Goal: Information Seeking & Learning: Learn about a topic

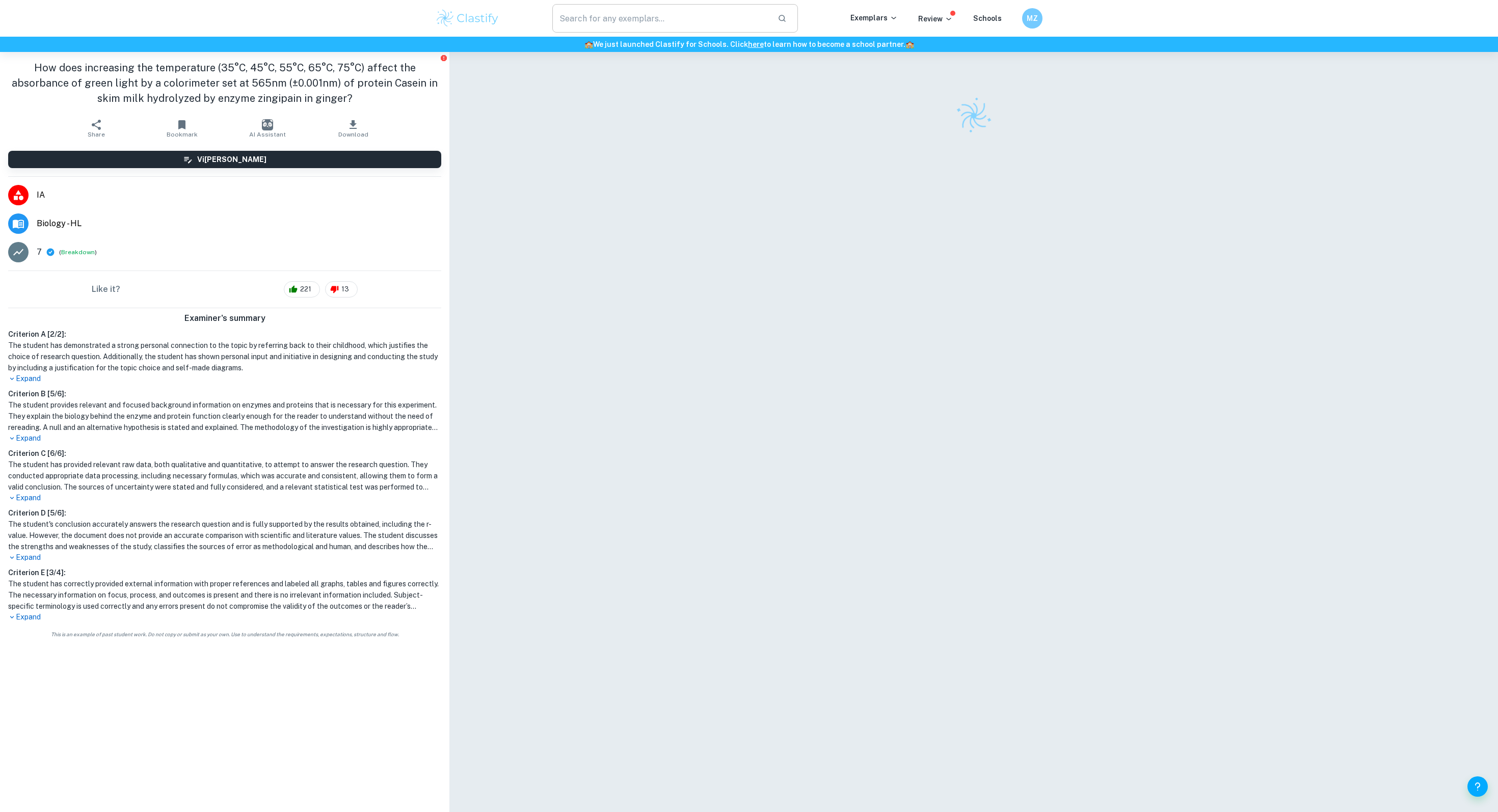
click at [584, 11] on input "text" at bounding box center [661, 18] width 217 height 28
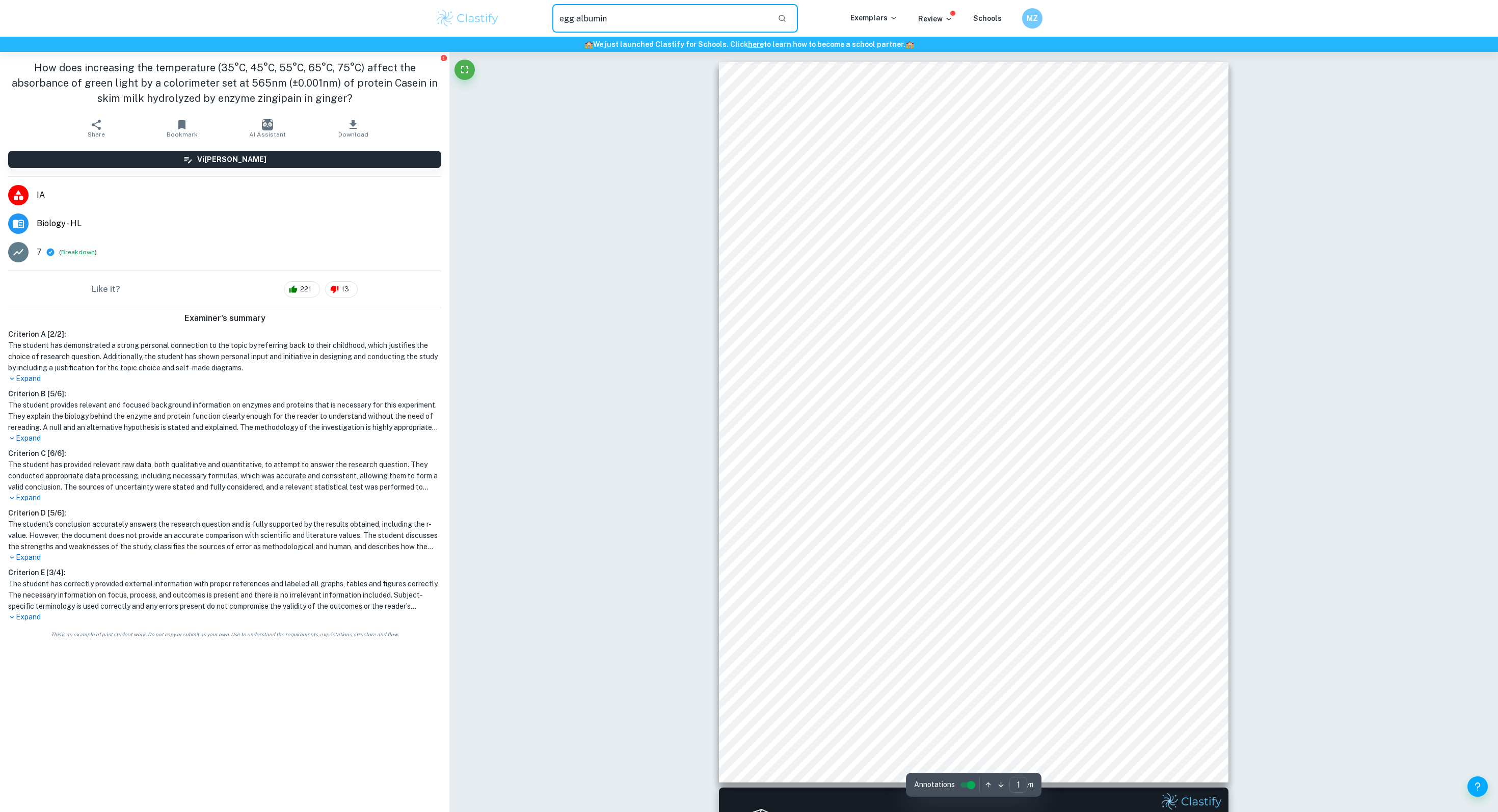
type input "egg albumin"
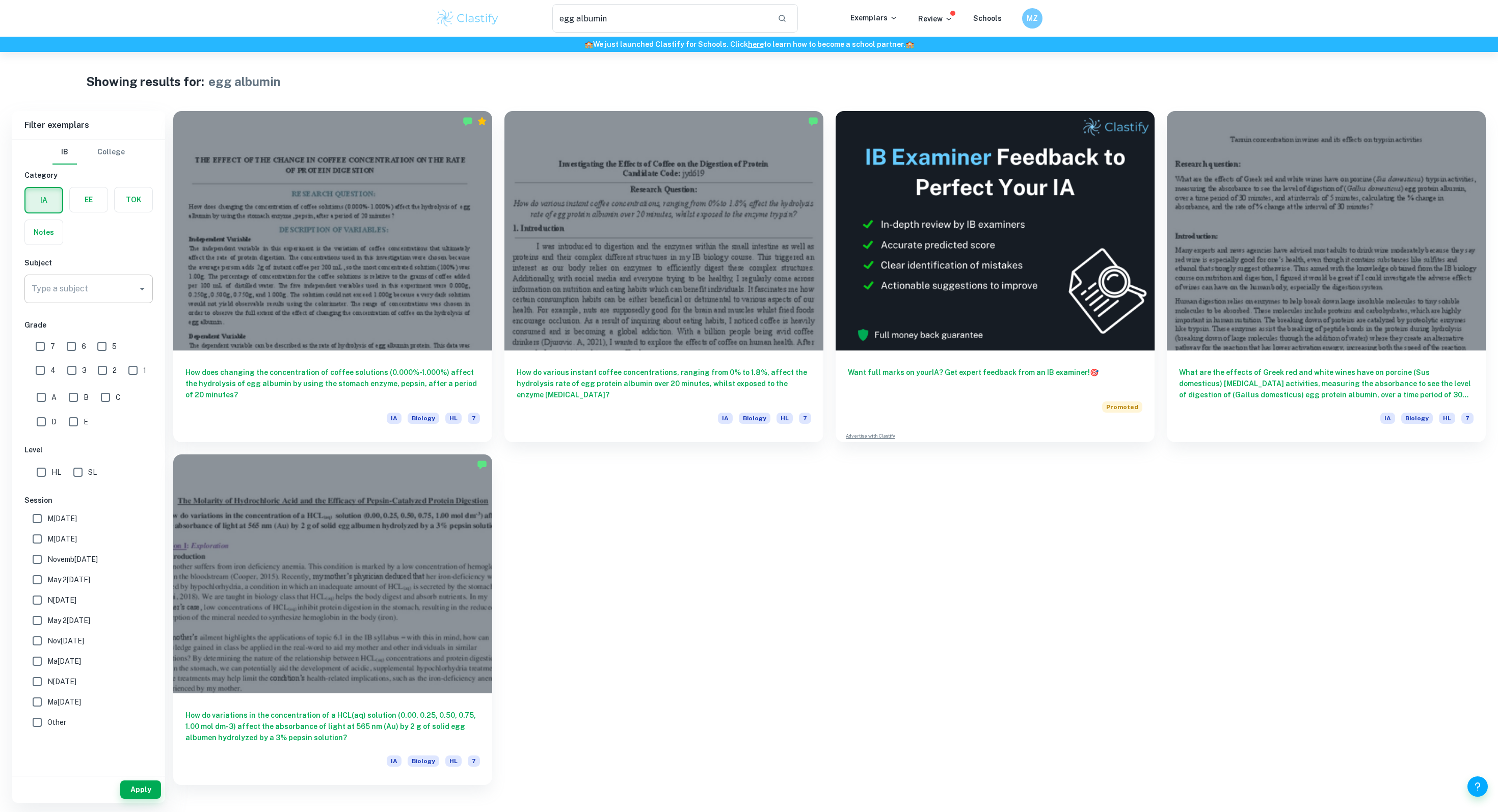
click at [69, 299] on div "Type a subject" at bounding box center [88, 288] width 129 height 28
click at [54, 339] on li "Biology" at bounding box center [88, 341] width 129 height 19
type input "Biology"
click at [133, 792] on button "Apply" at bounding box center [141, 789] width 41 height 19
drag, startPoint x: 611, startPoint y: 16, endPoint x: 518, endPoint y: 15, distance: 93.0
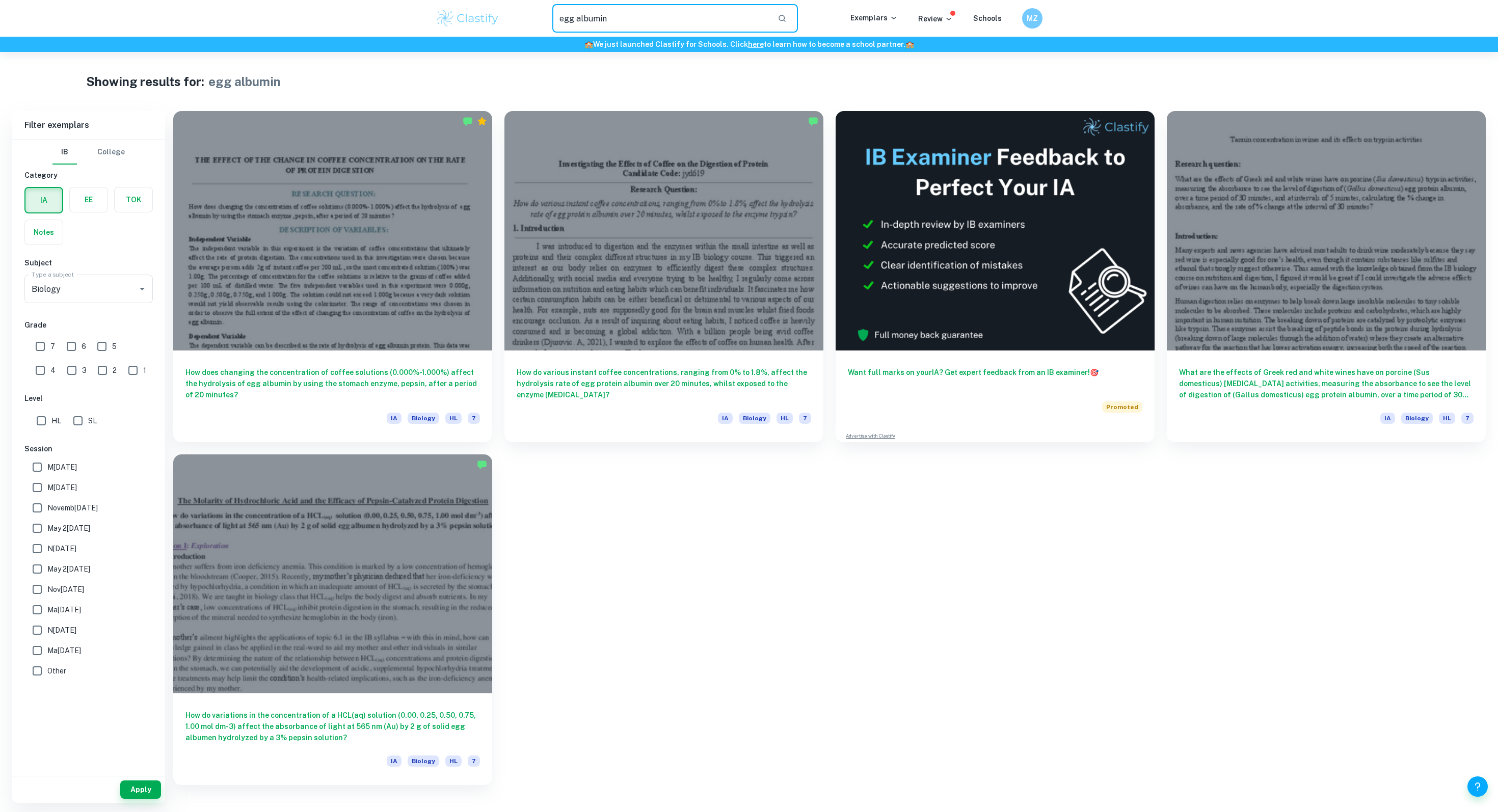
click at [517, 15] on div "egg albumin ​" at bounding box center [675, 18] width 351 height 28
type input "pepsin"
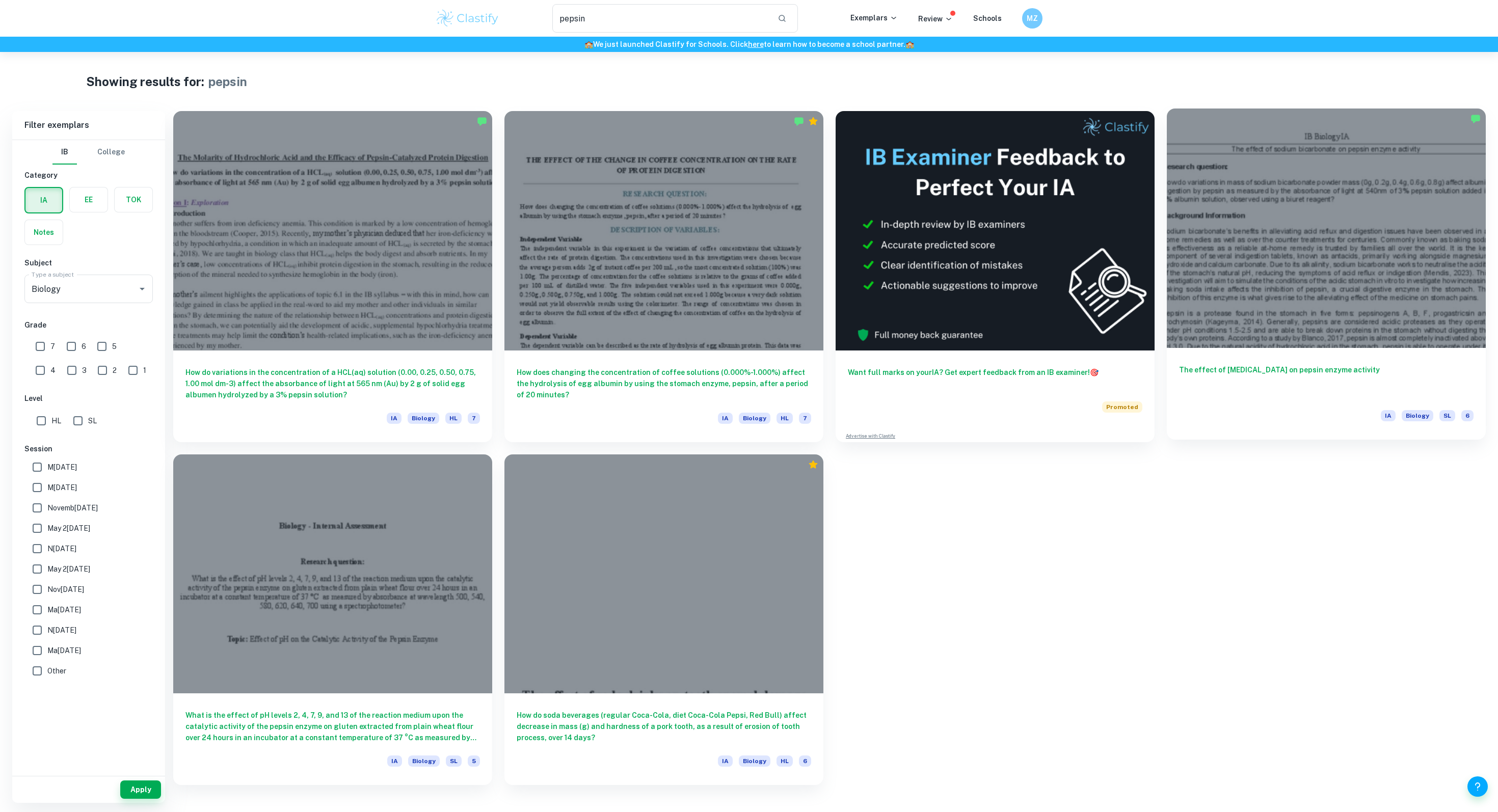
click at [1237, 357] on div "The effect of [MEDICAL_DATA] on pepsin enzyme activity IA Biology SL 6" at bounding box center [1326, 394] width 319 height 92
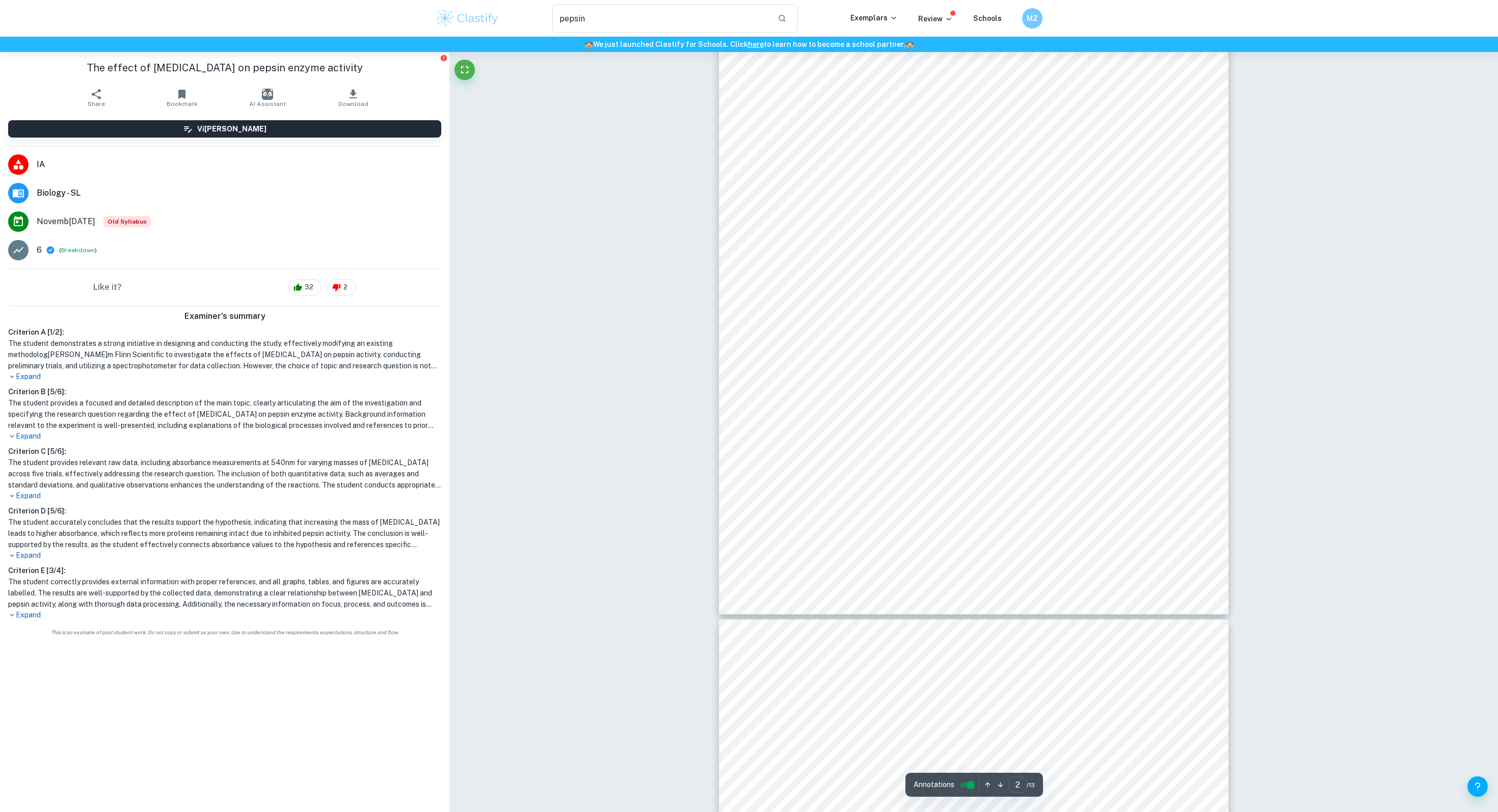
scroll to position [854, 0]
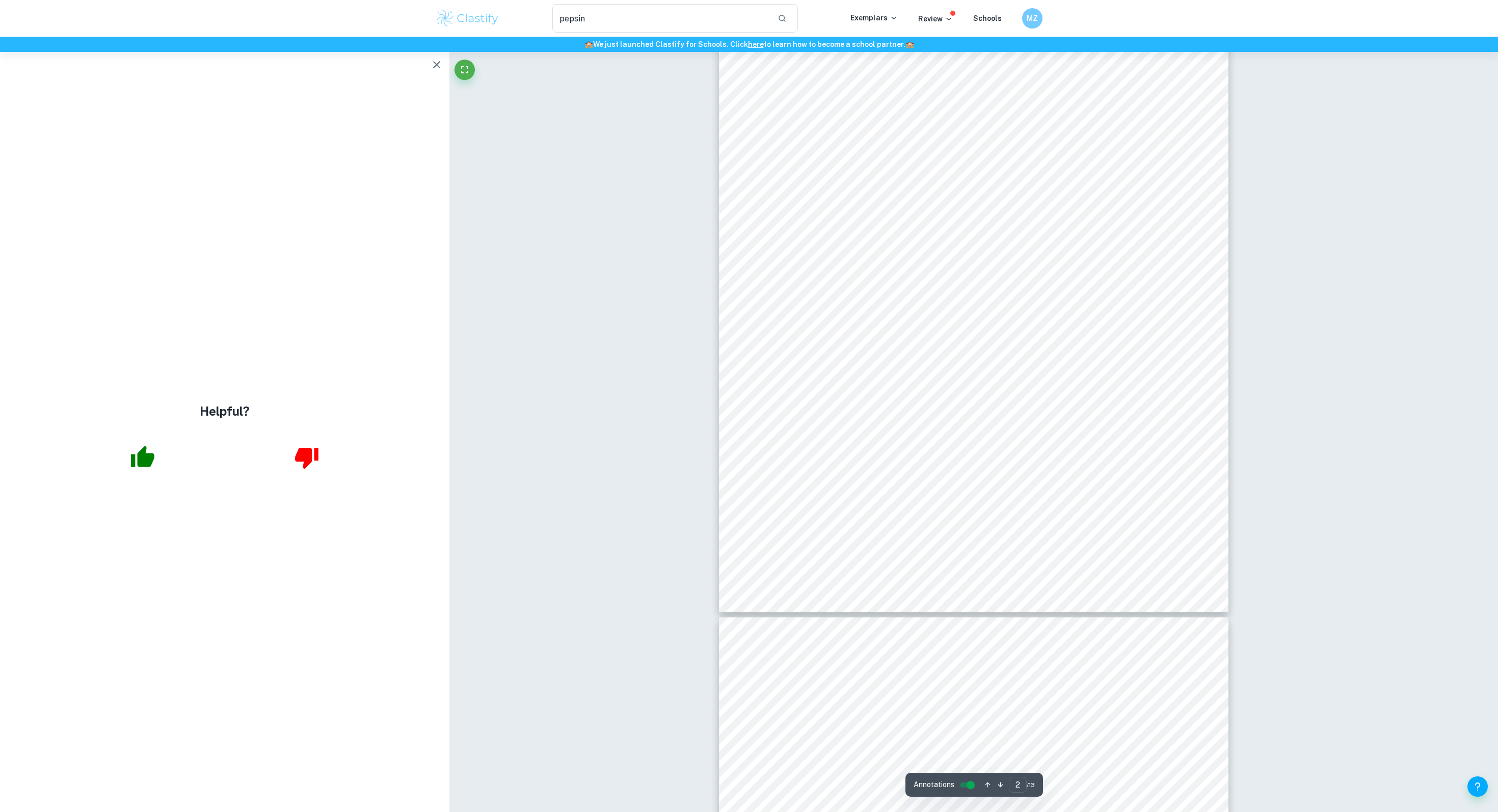
click at [438, 63] on icon "button" at bounding box center [437, 65] width 7 height 7
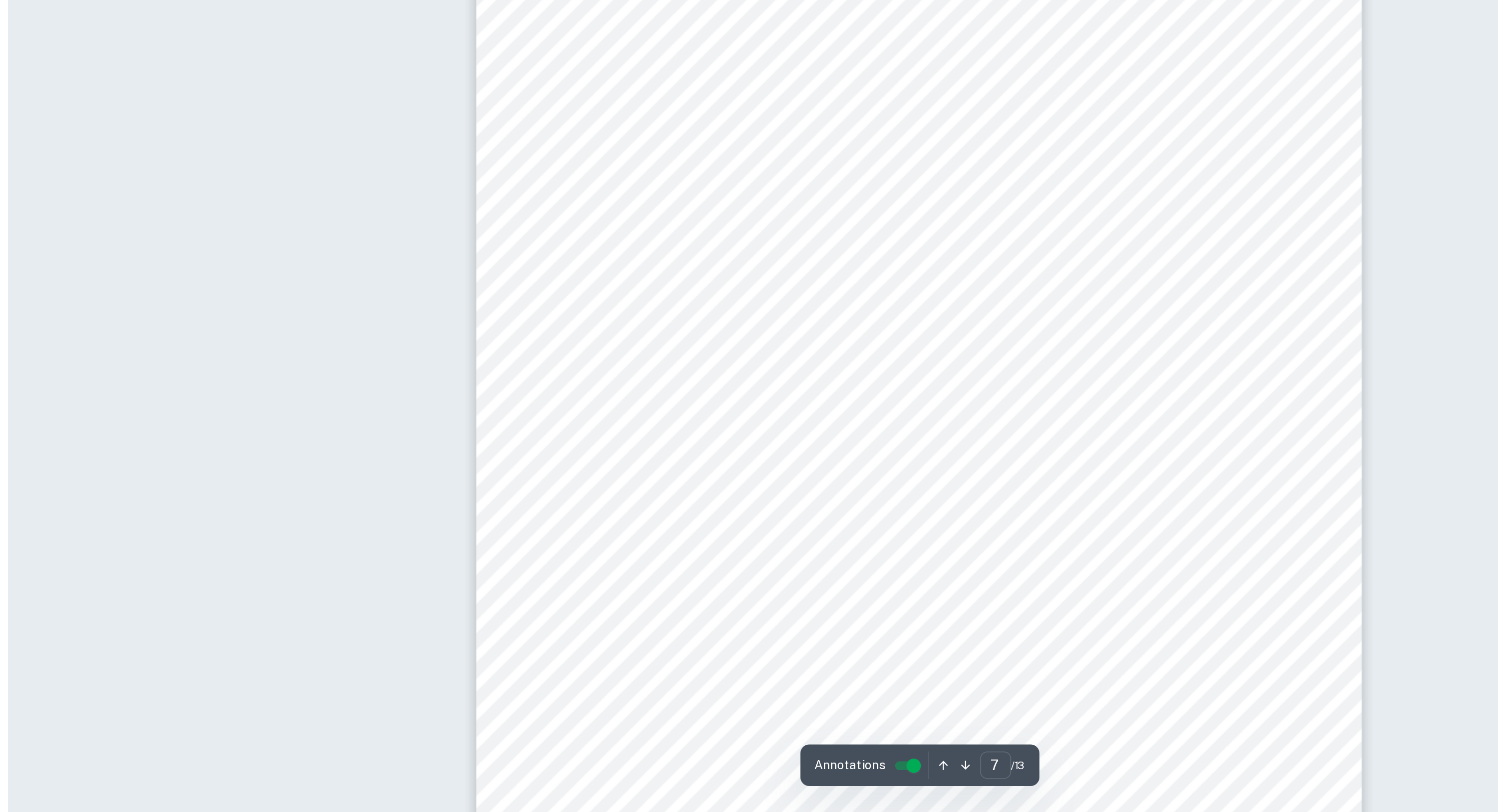
scroll to position [3950, 0]
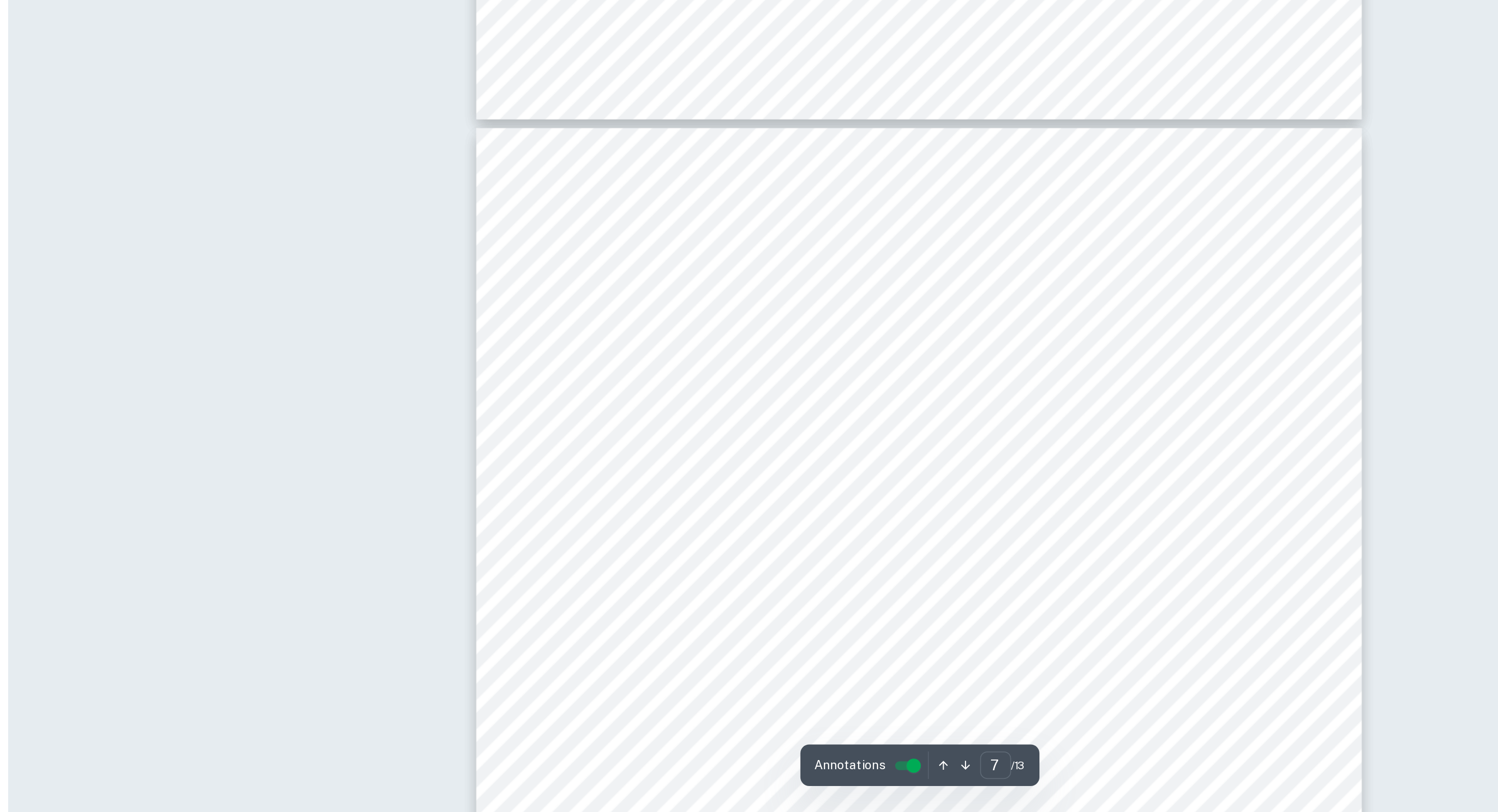
type input "8"
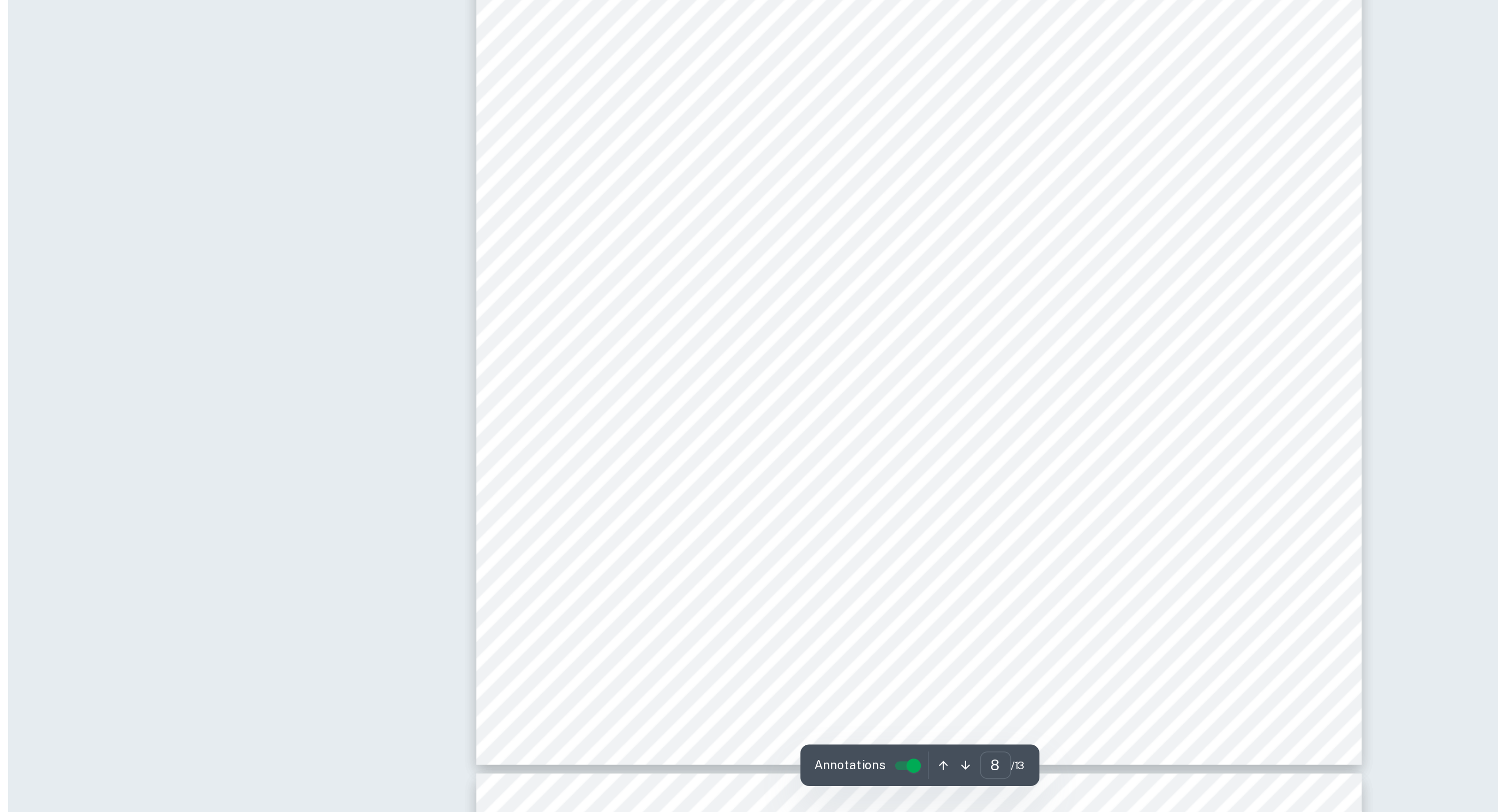
scroll to position [4745, 0]
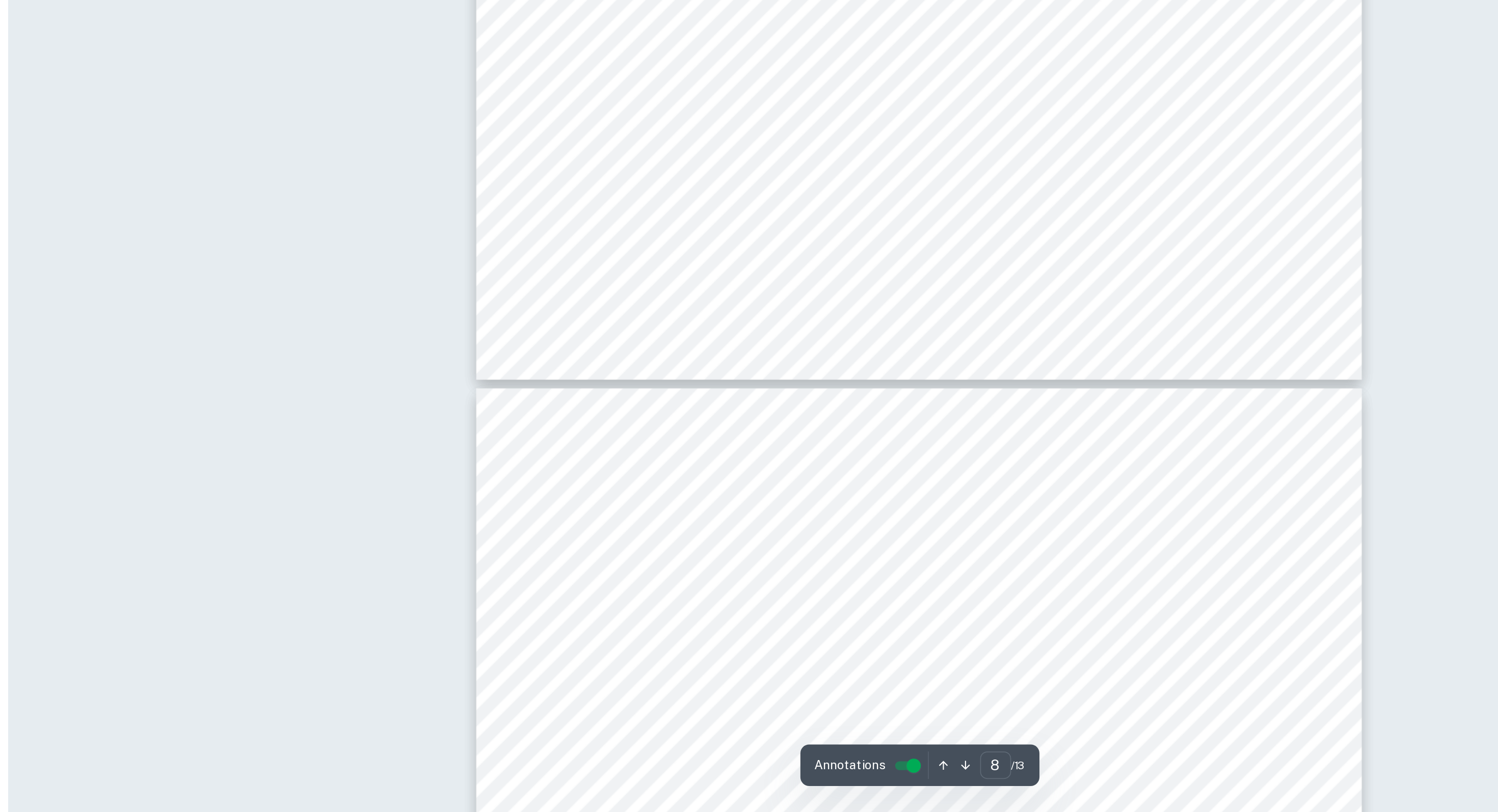
scroll to position [4996, 0]
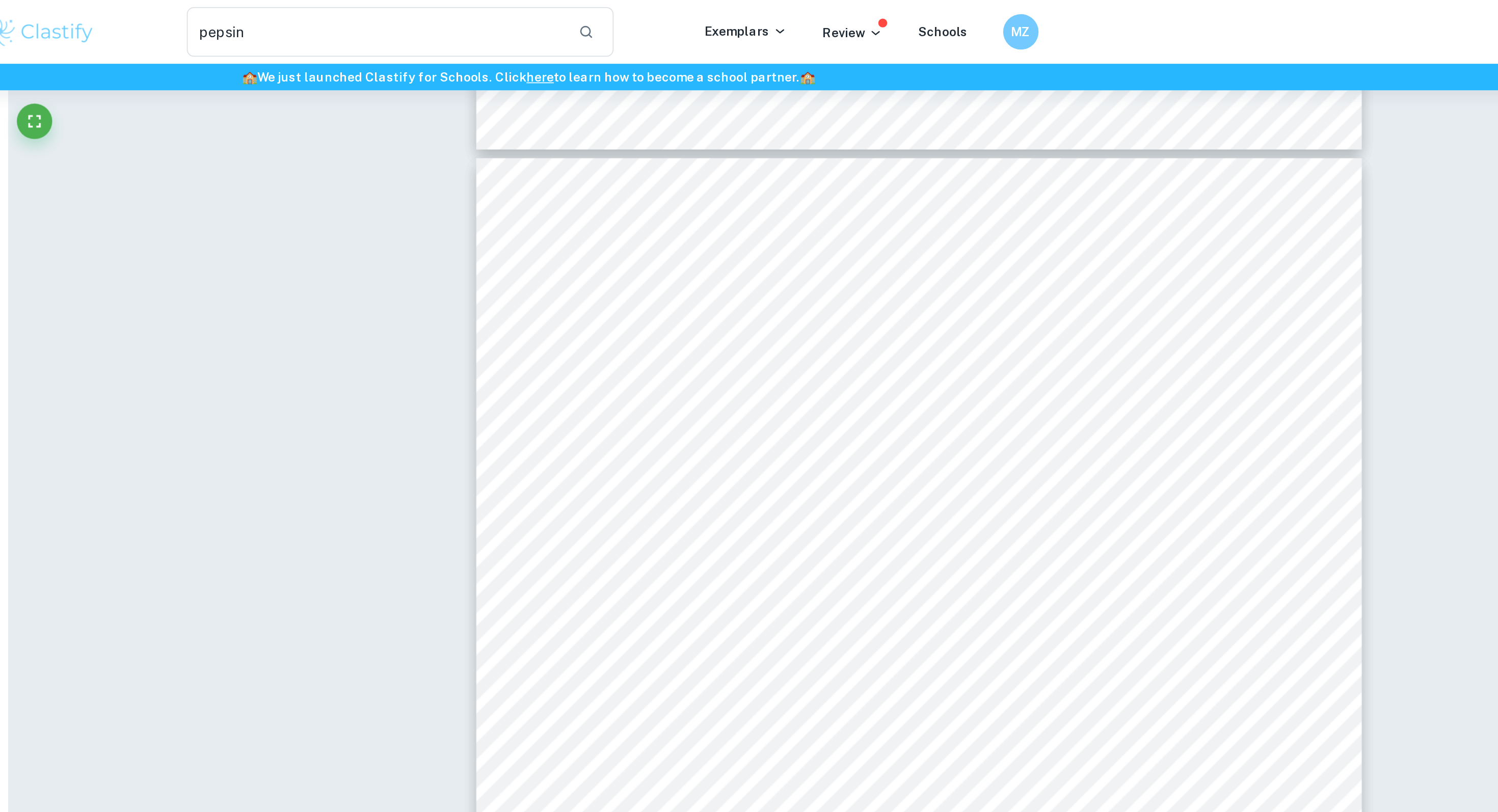
type input "6"
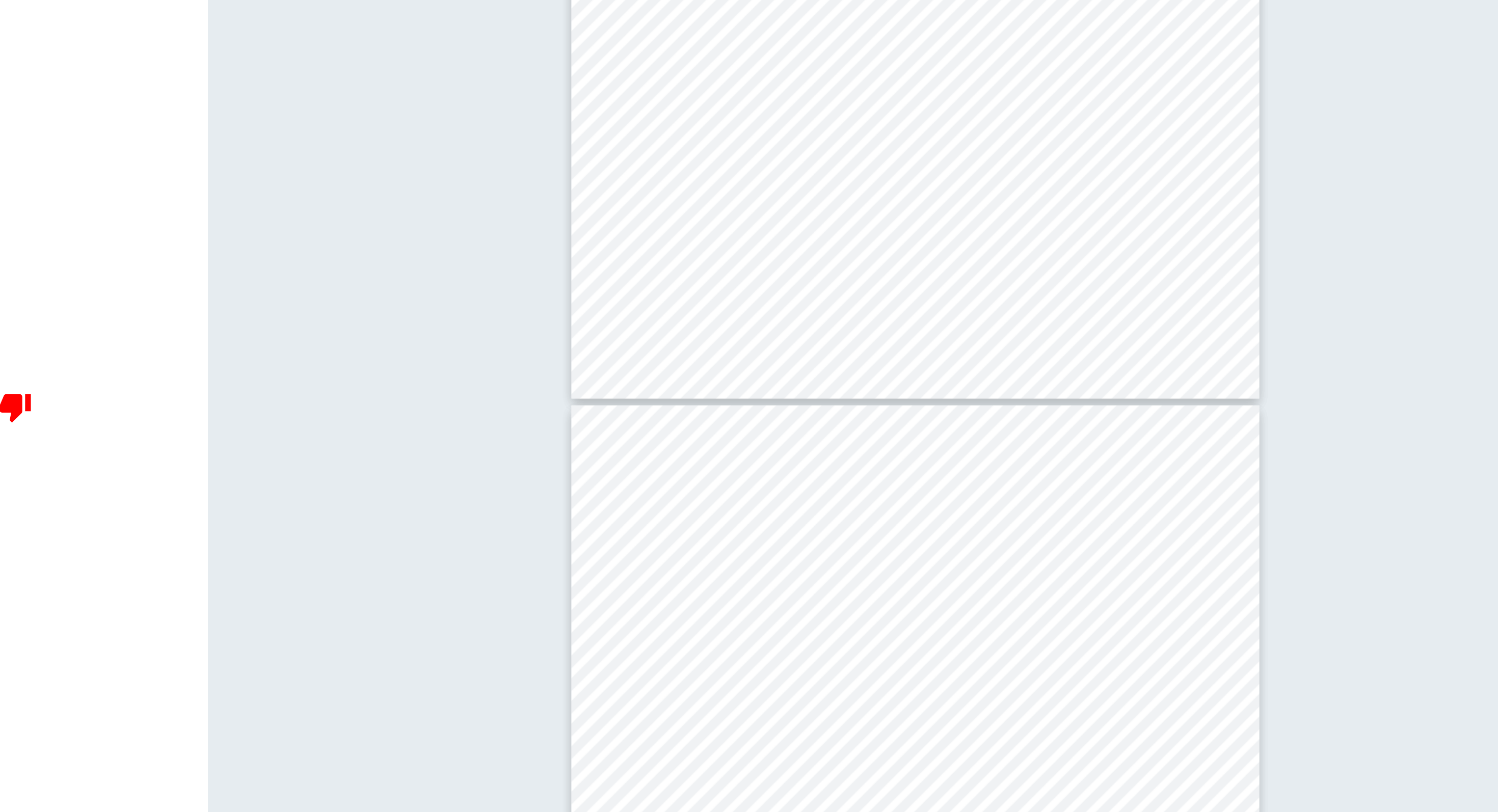
scroll to position [3671, 0]
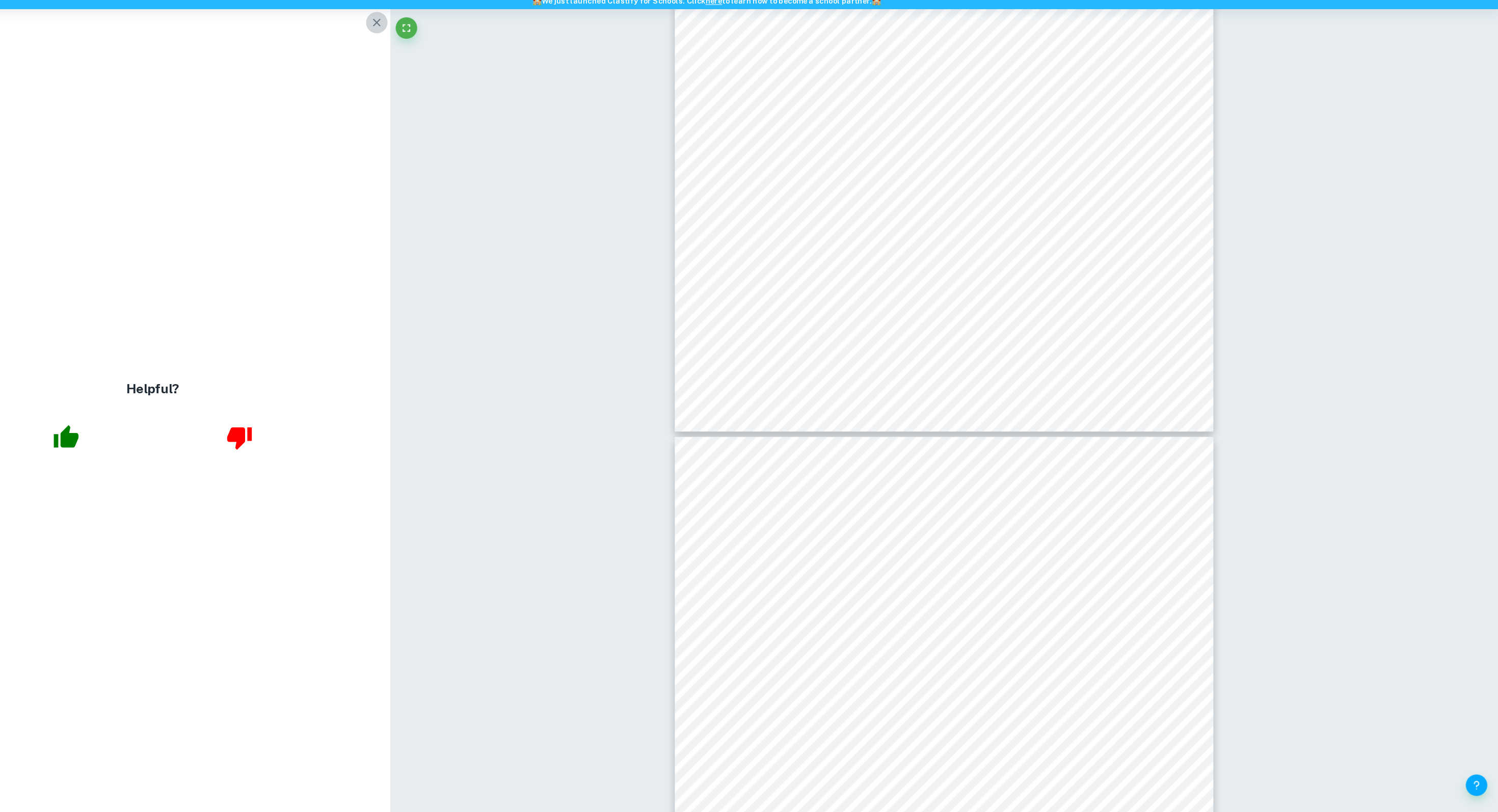
click at [430, 59] on icon "button" at bounding box center [436, 65] width 12 height 12
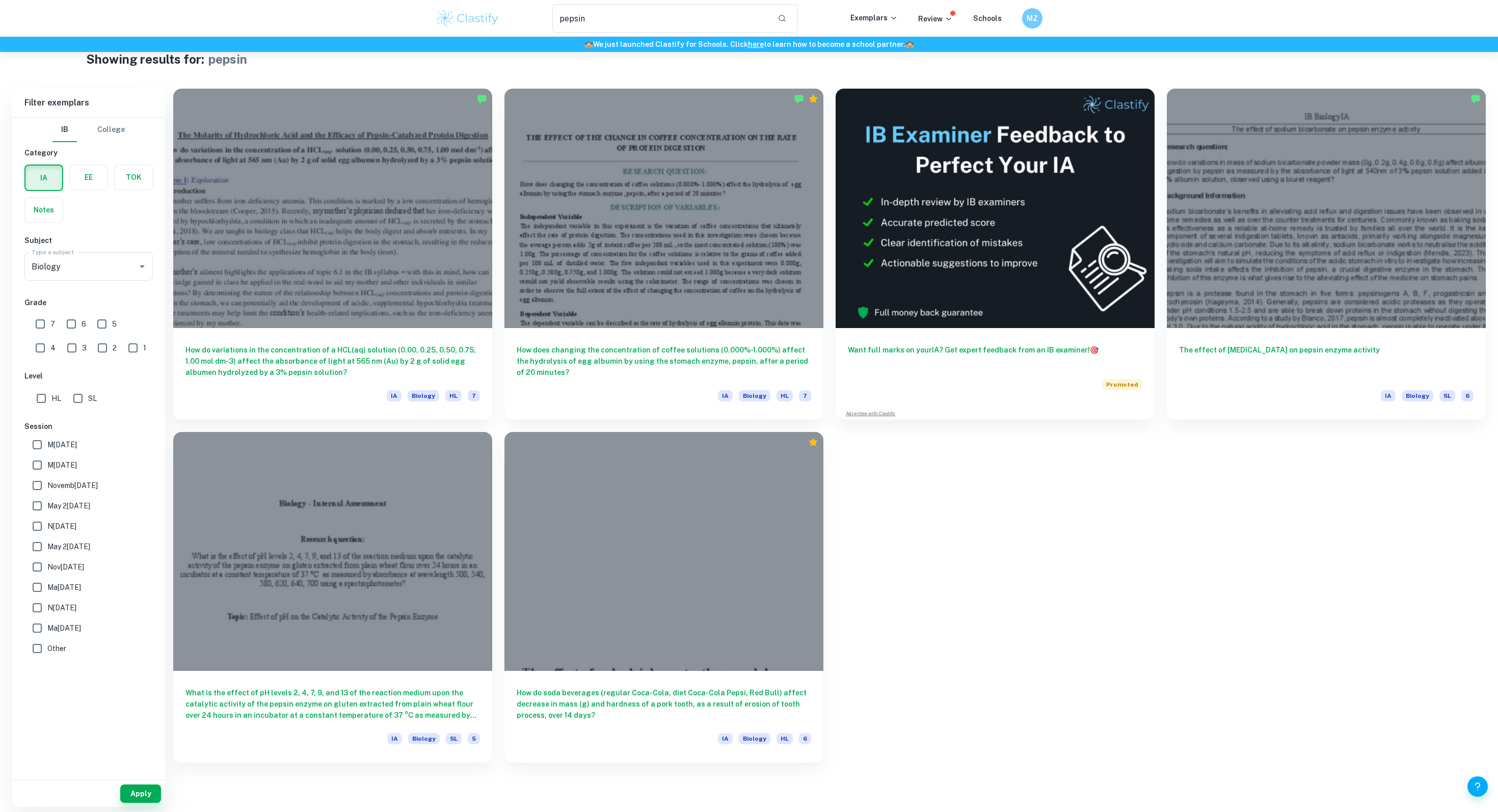
scroll to position [27, 0]
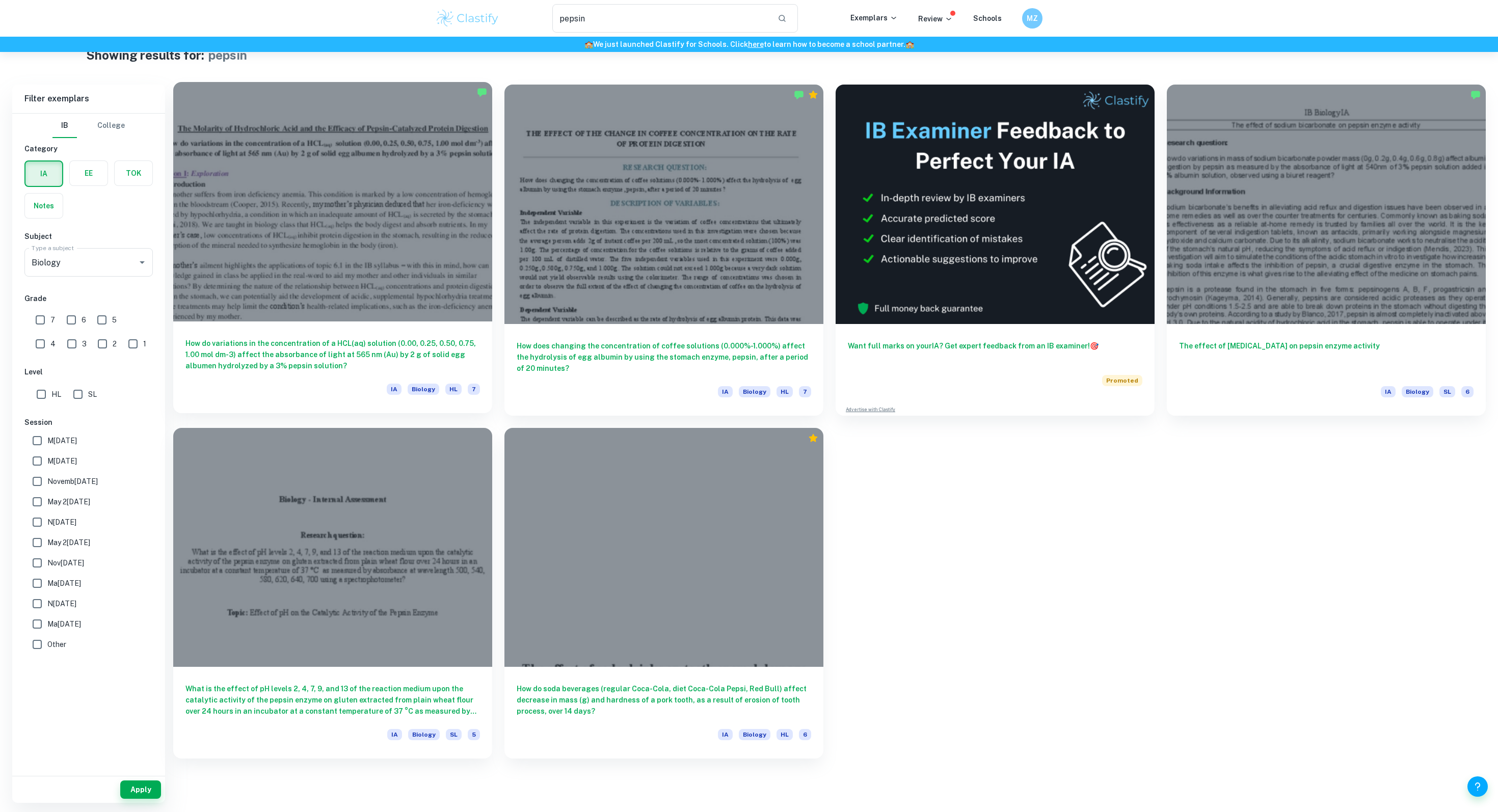
click at [407, 359] on h6 "How do variations in the concentration of a HCL(aq) solution (0.00, 0.25, 0.50,…" at bounding box center [333, 355] width 294 height 34
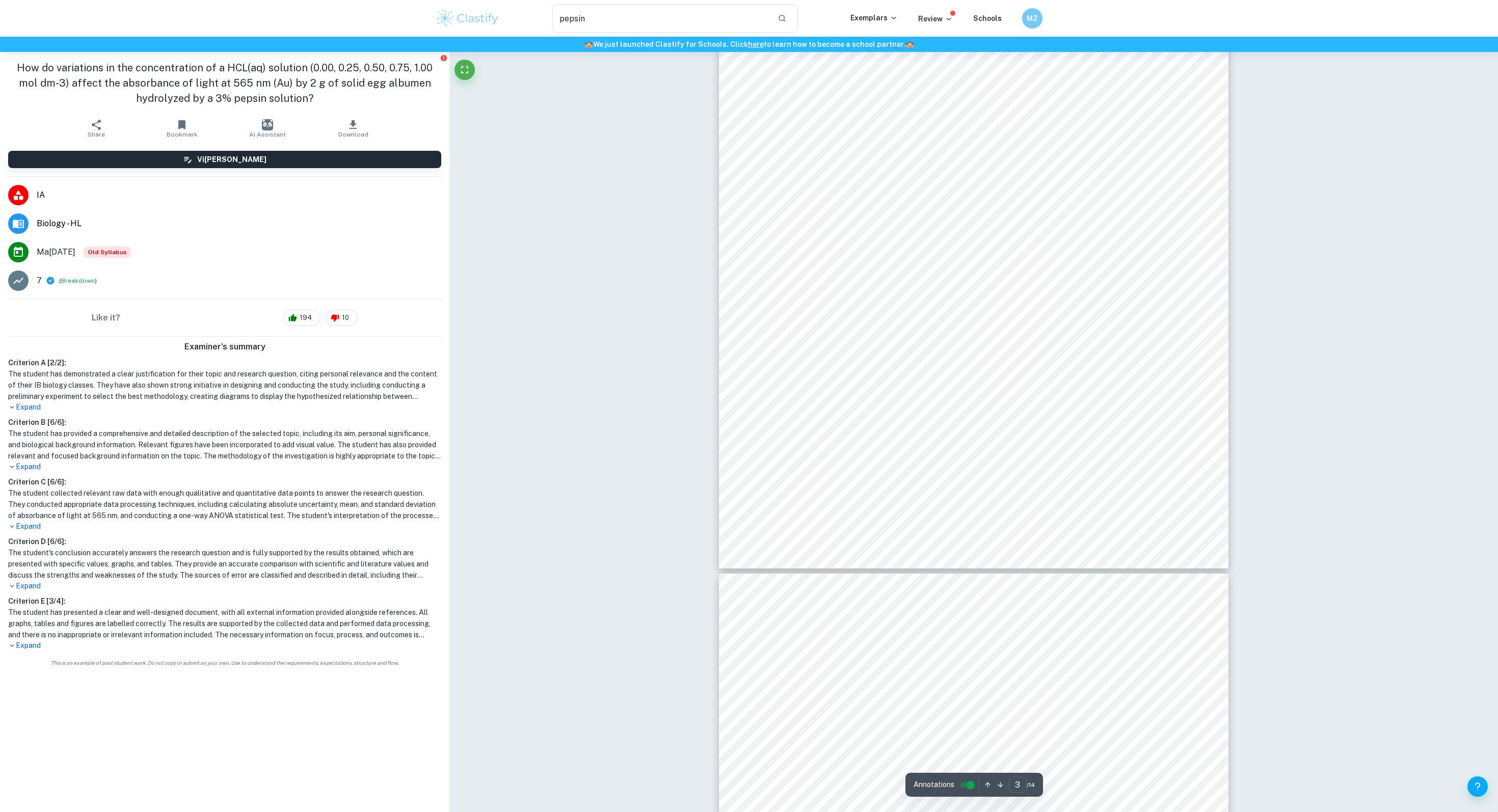
scroll to position [1739, 0]
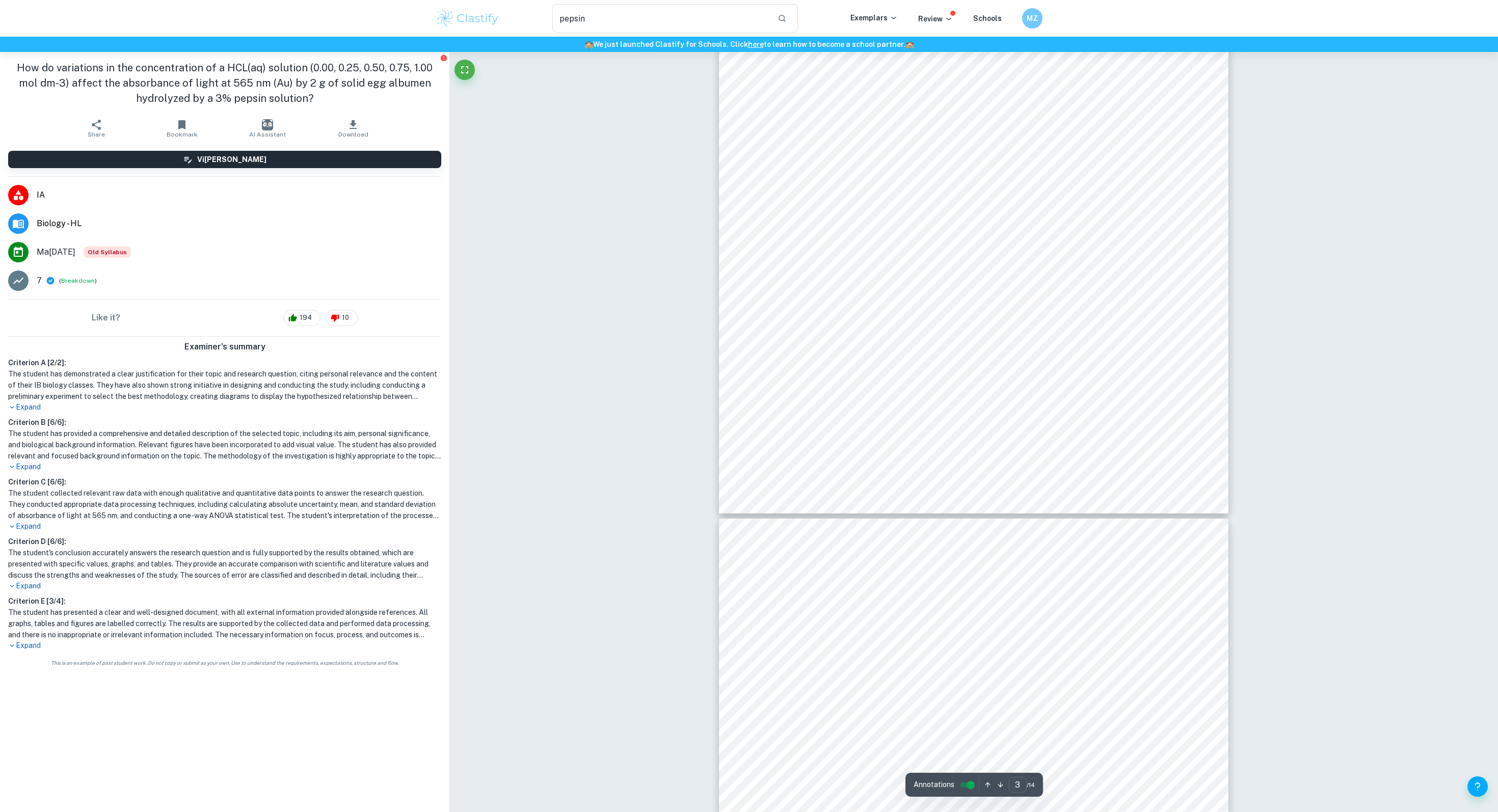
type input "4"
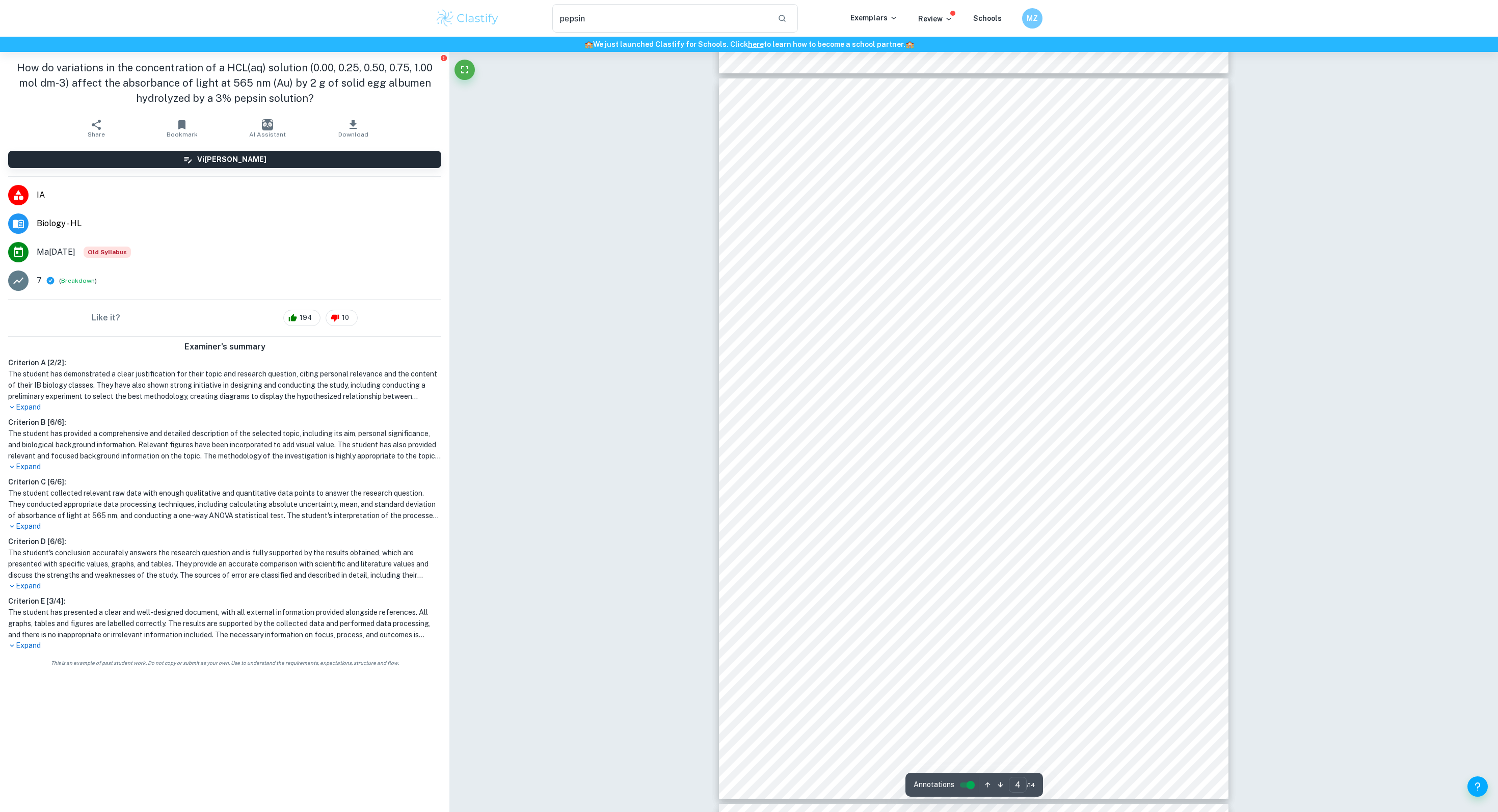
scroll to position [2242, 0]
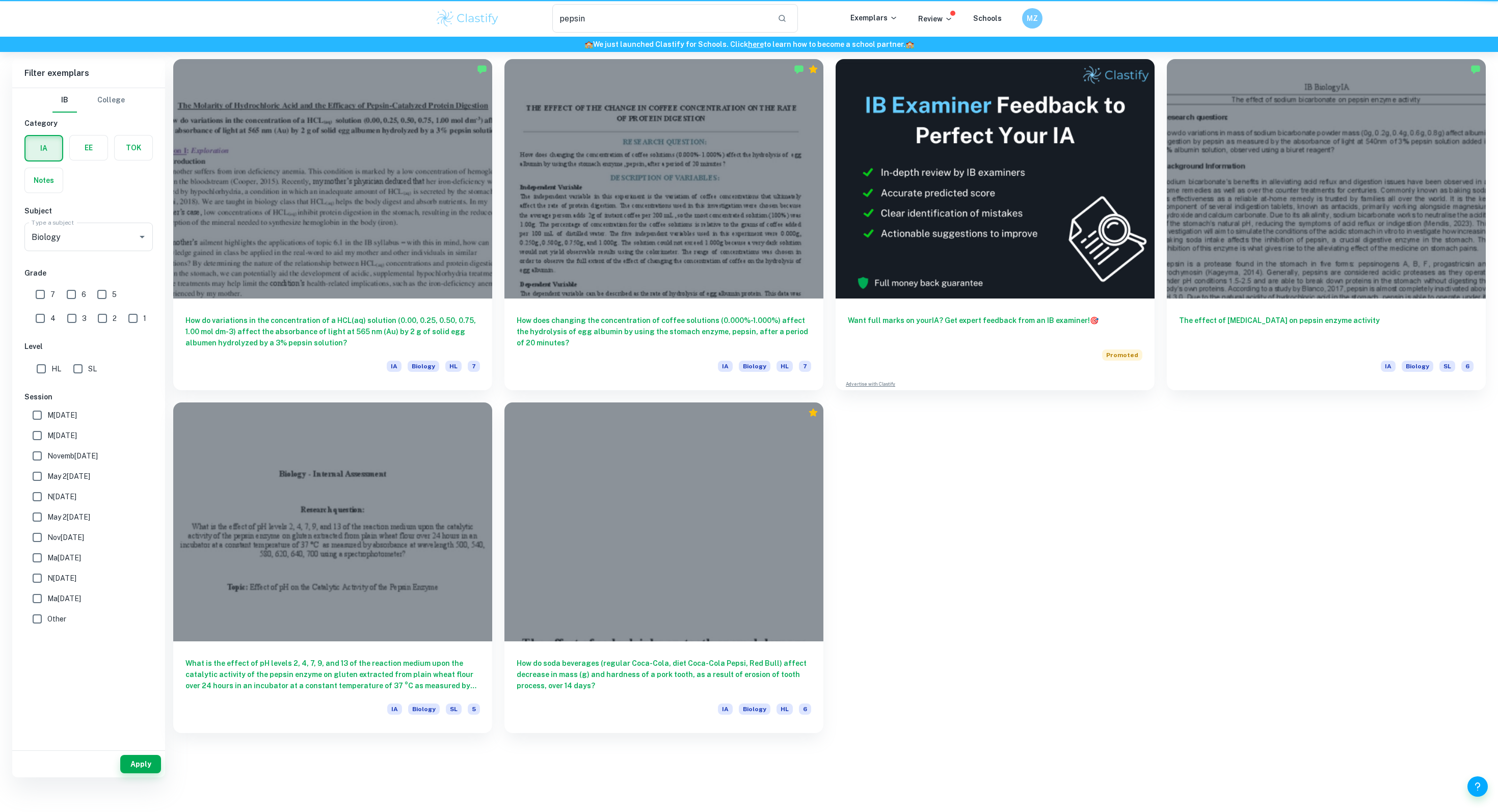
scroll to position [27, 0]
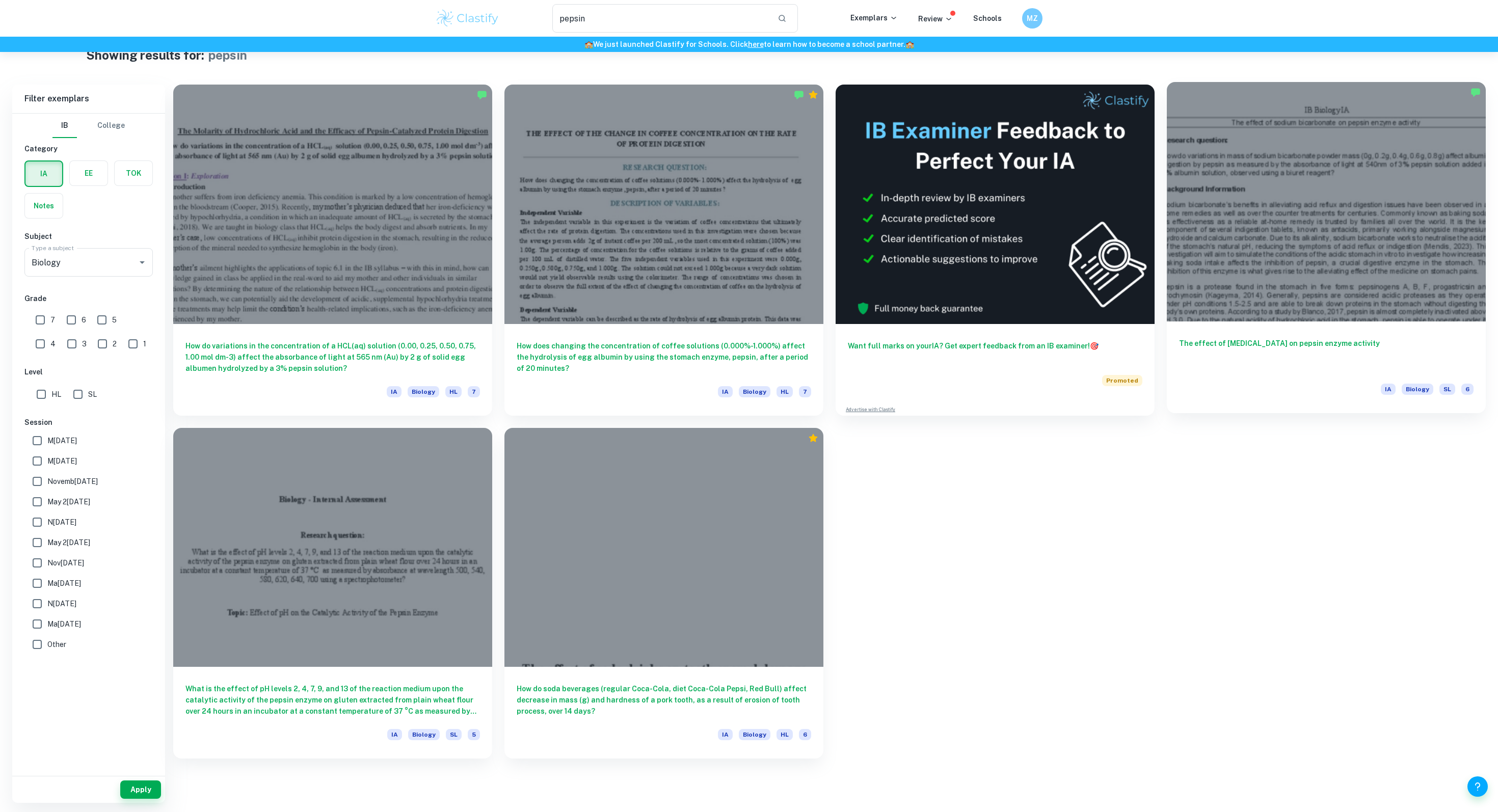
click at [1272, 343] on h6 "The effect of [MEDICAL_DATA] on pepsin enzyme activity" at bounding box center [1326, 355] width 294 height 34
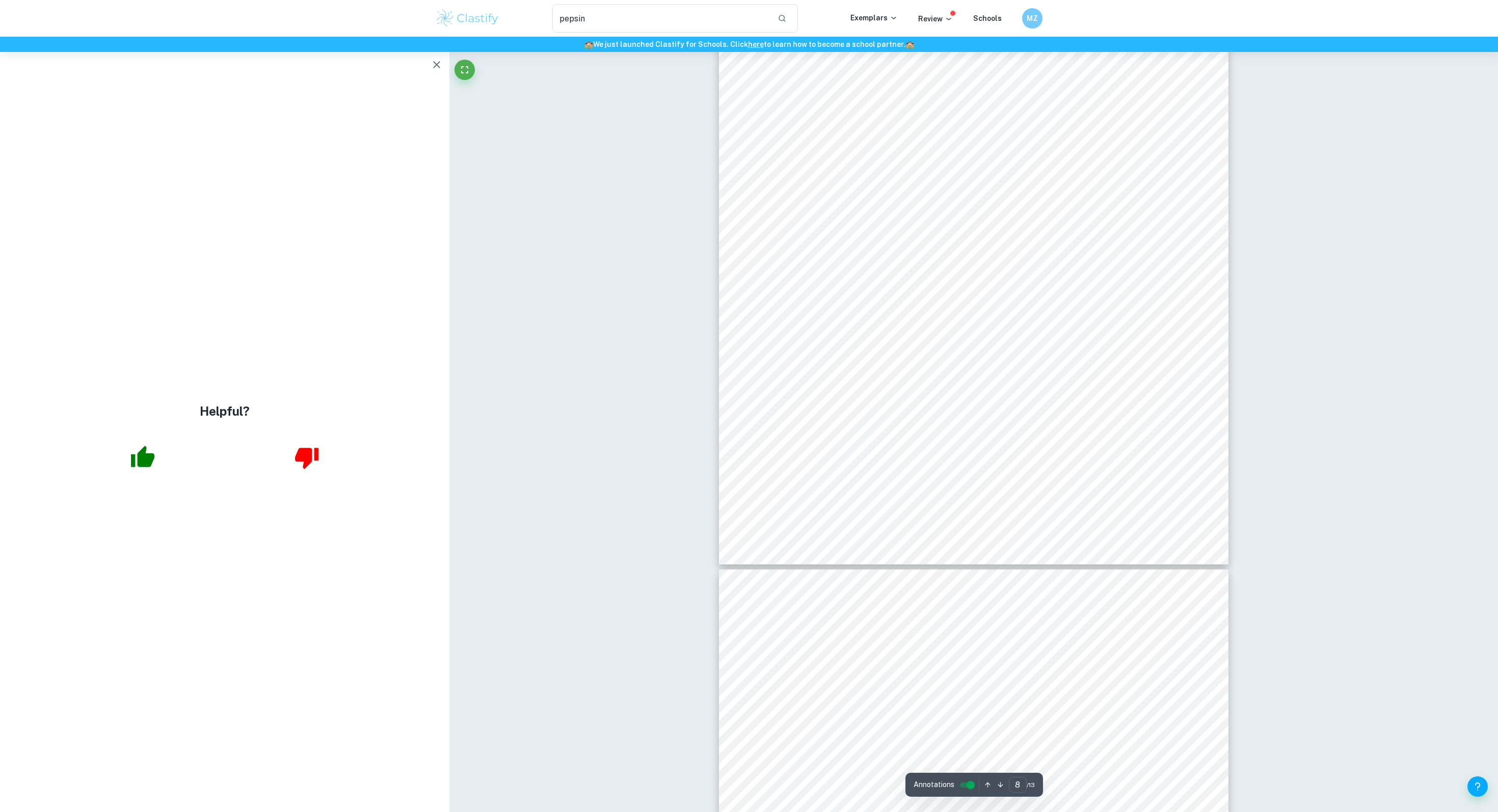
scroll to position [4914, 0]
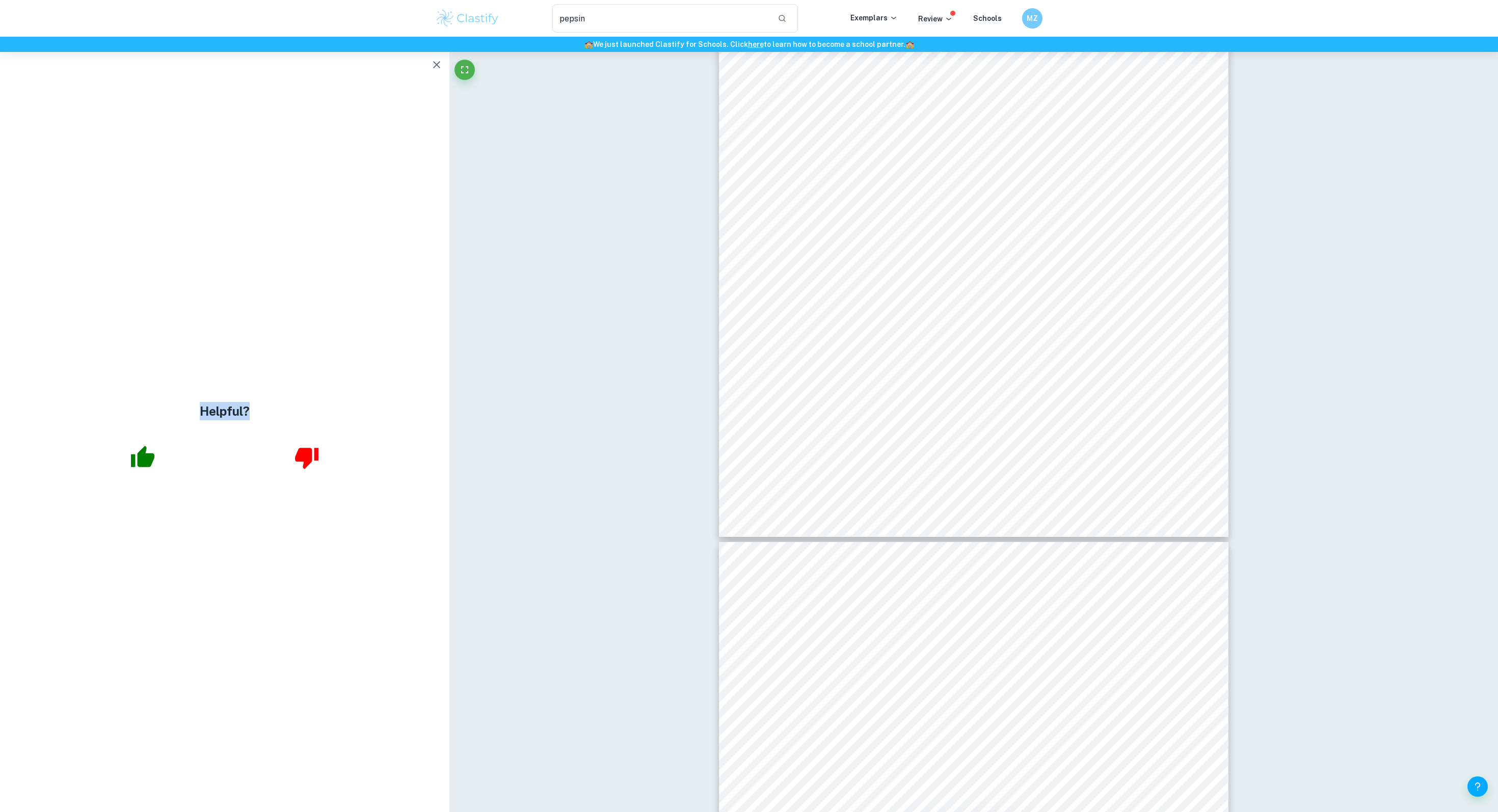
click at [428, 58] on div "Helpful?" at bounding box center [224, 431] width 450 height 760
click at [434, 66] on icon "button" at bounding box center [436, 65] width 12 height 12
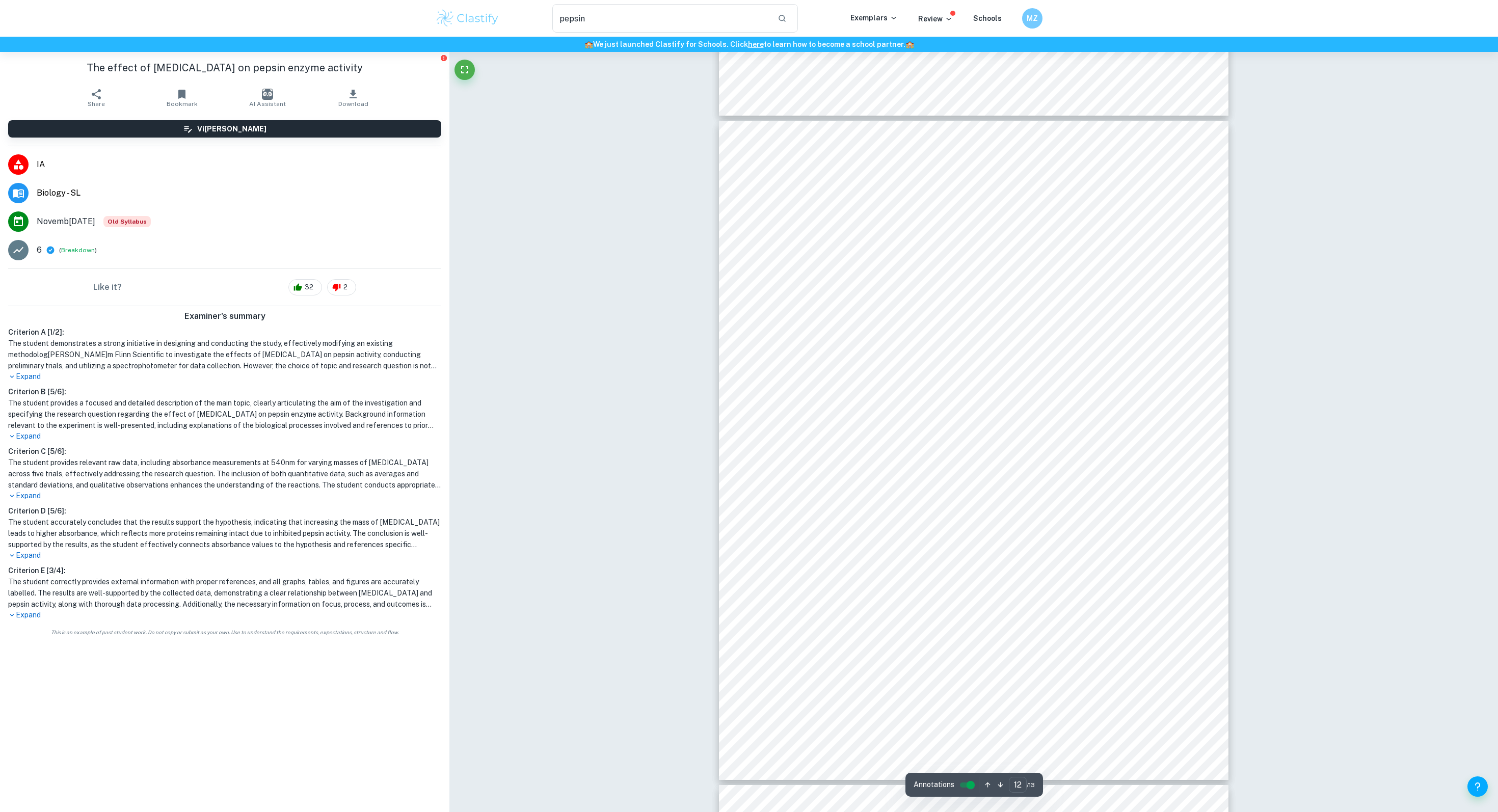
scroll to position [7331, 0]
type input "9"
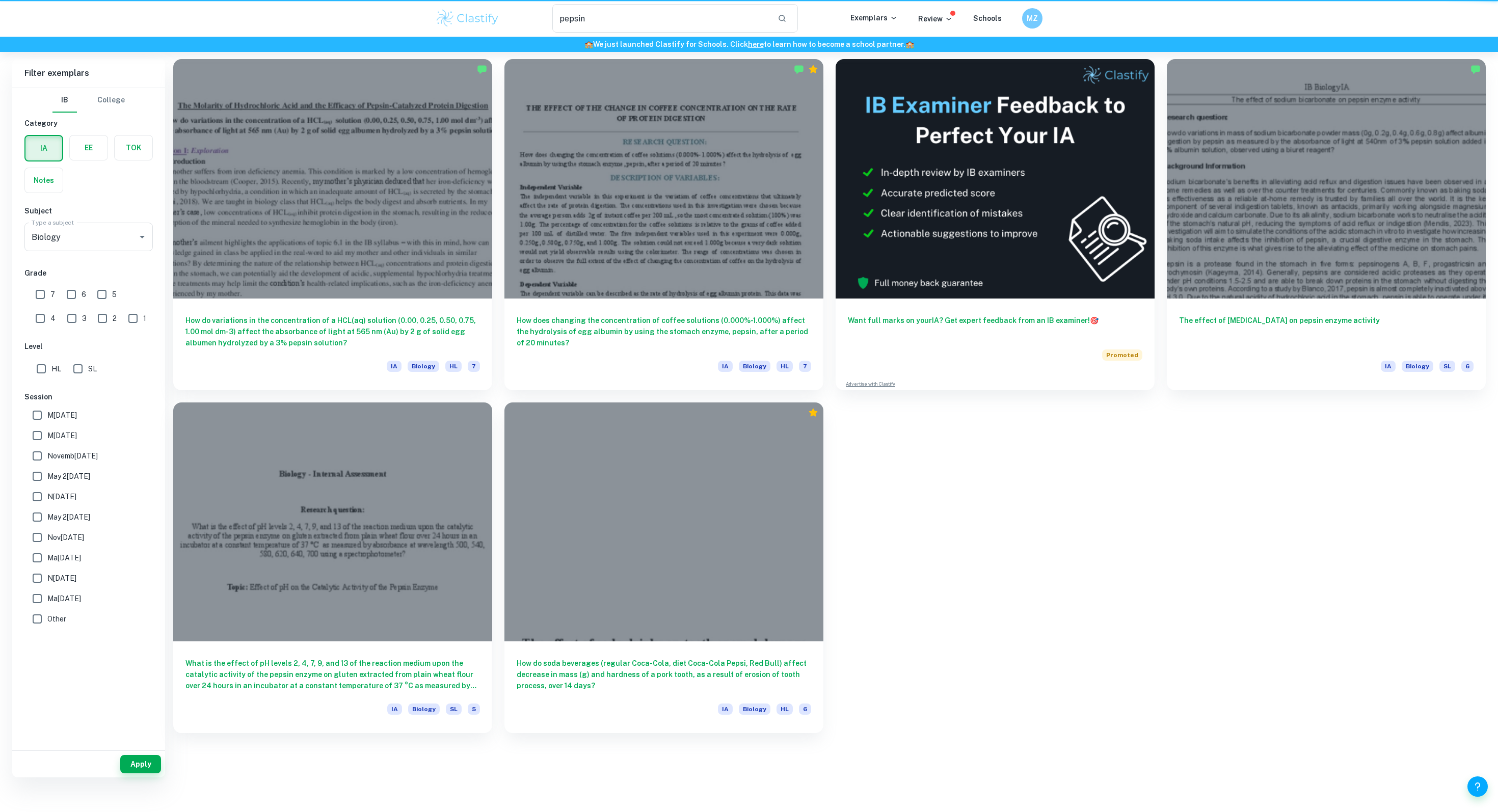
scroll to position [27, 0]
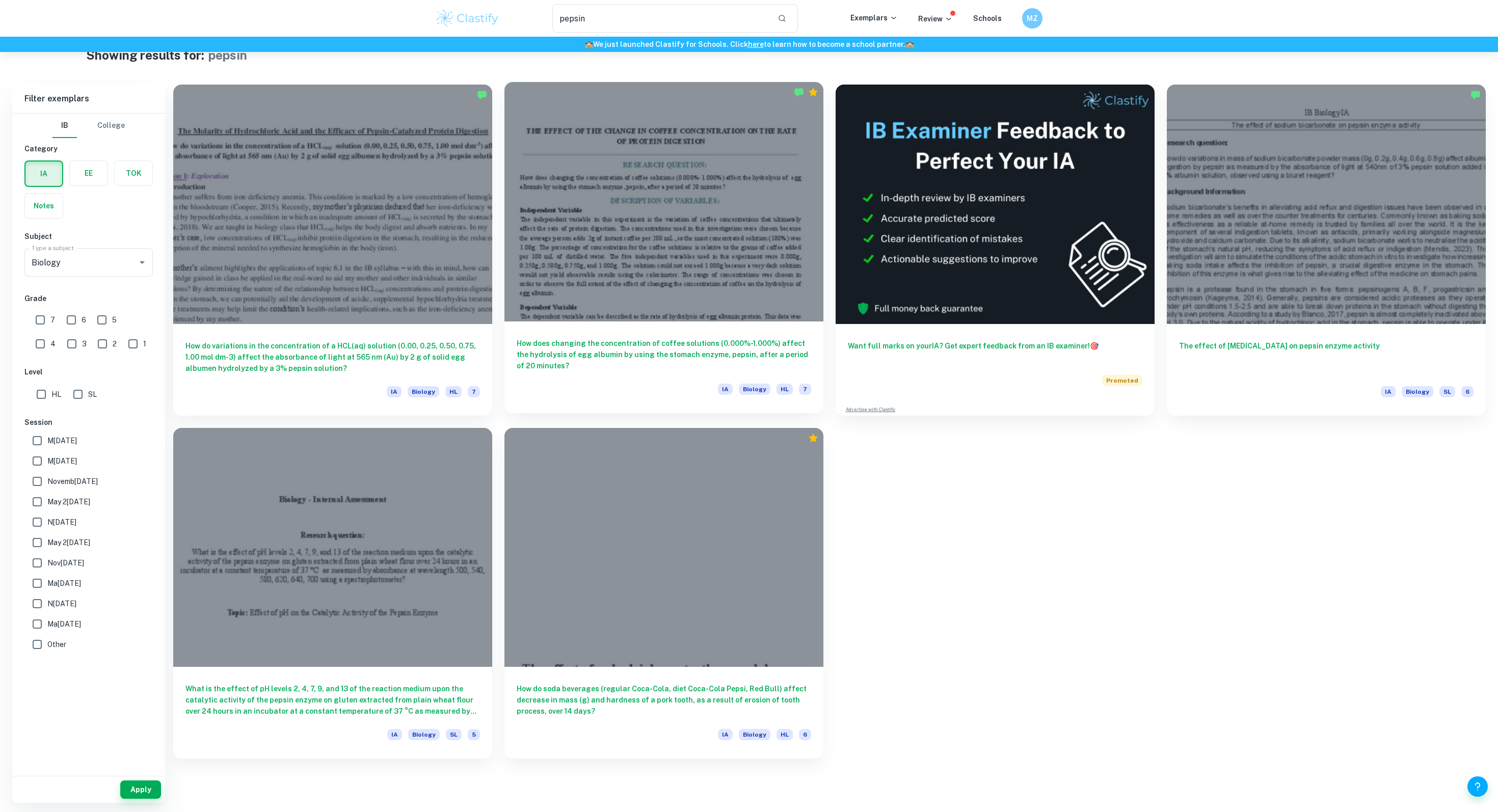
click at [729, 369] on h6 "How does changing the concentration of coffee solutions (0.000%-1.000%) affect …" at bounding box center [664, 355] width 294 height 34
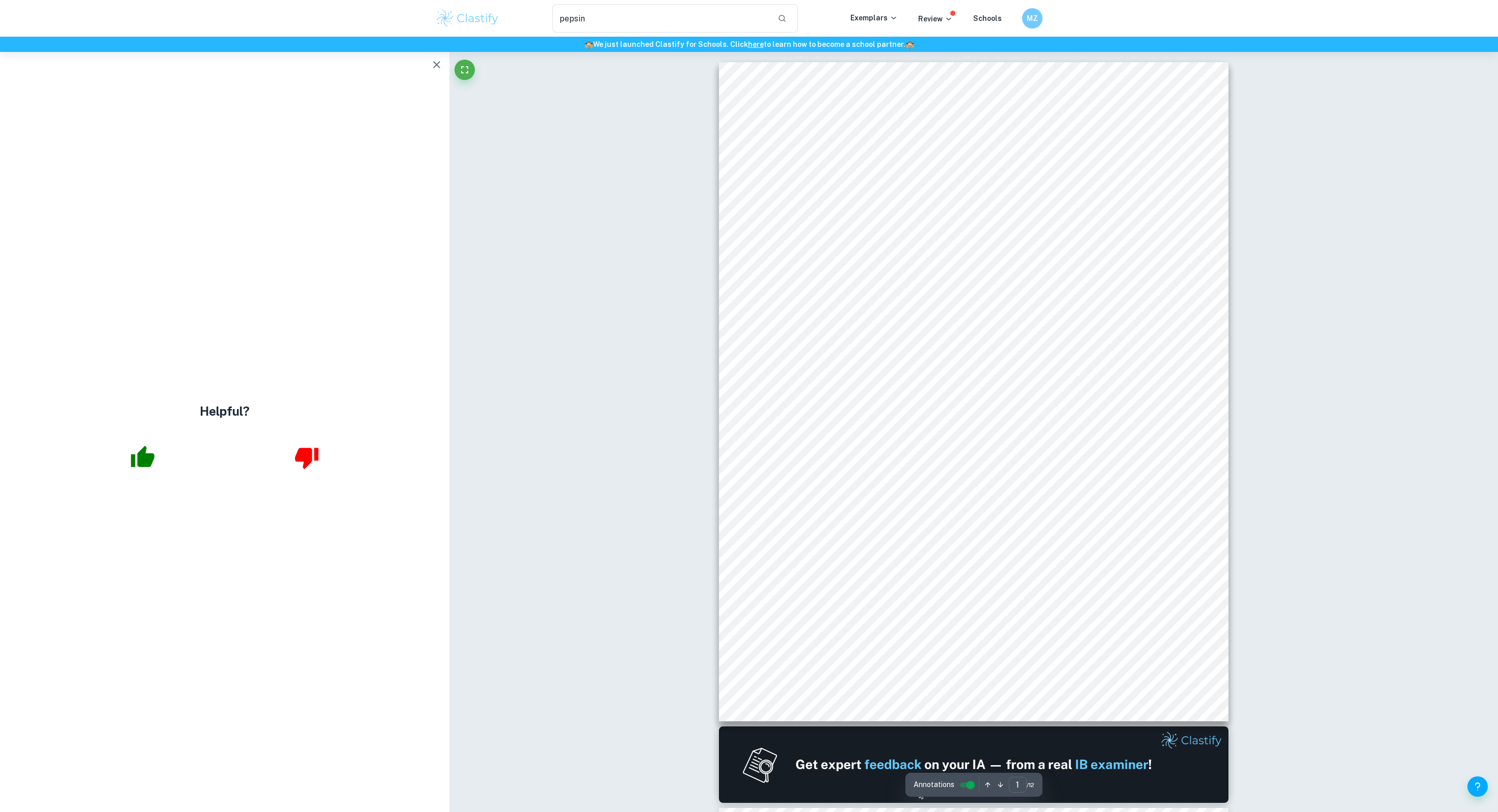
scroll to position [22, 0]
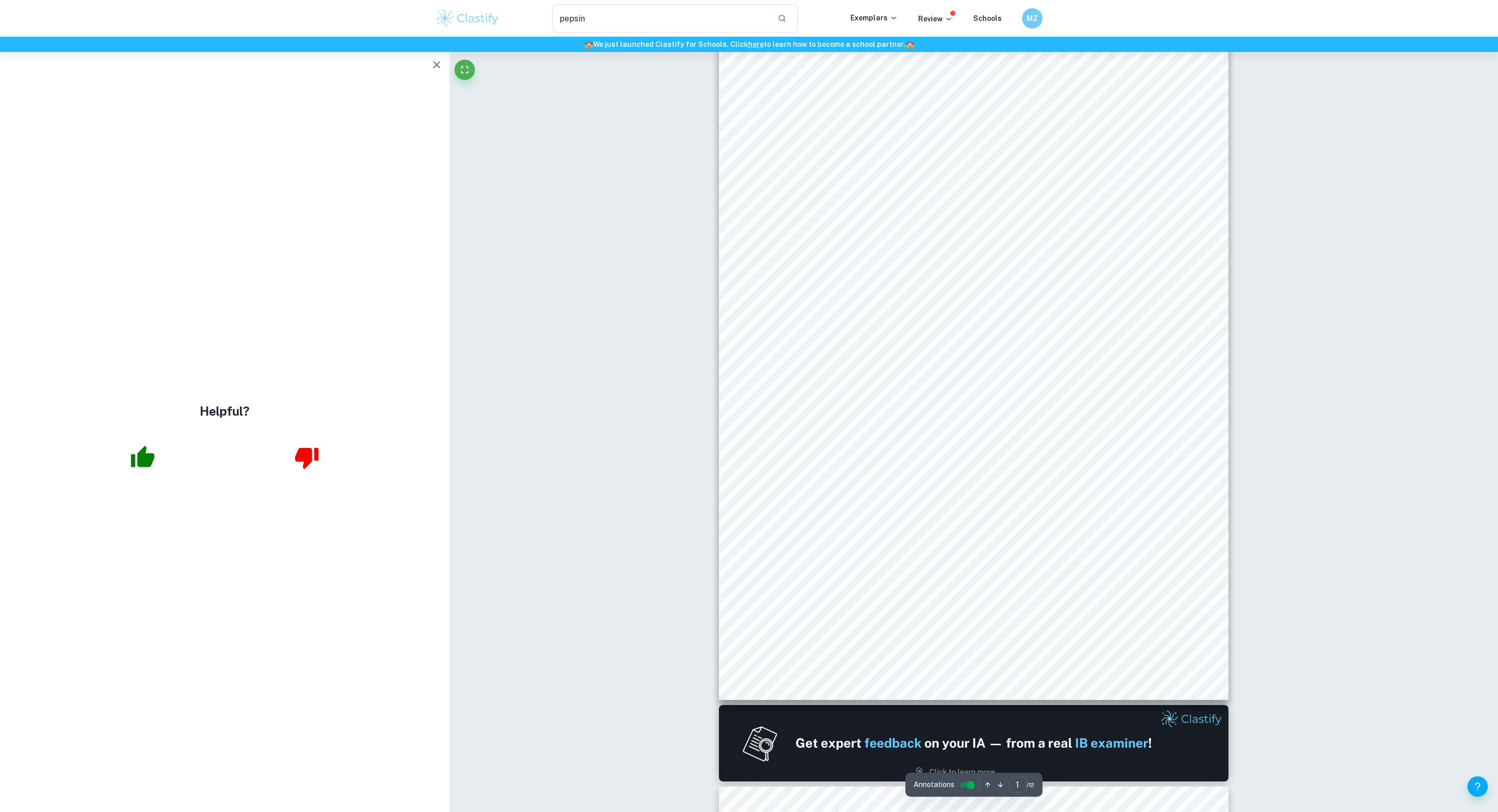
click at [433, 63] on icon "button" at bounding box center [436, 65] width 12 height 12
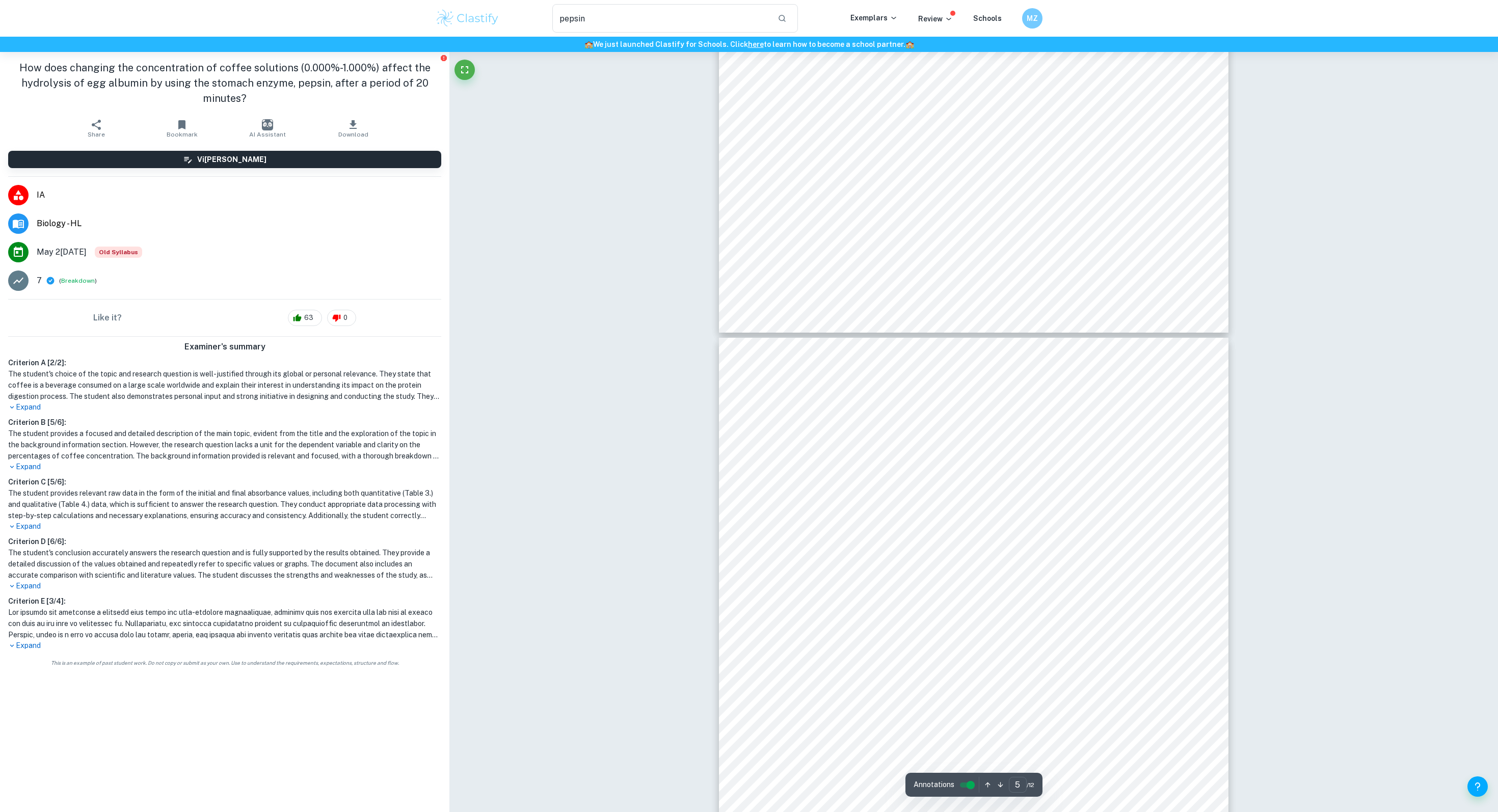
type input "6"
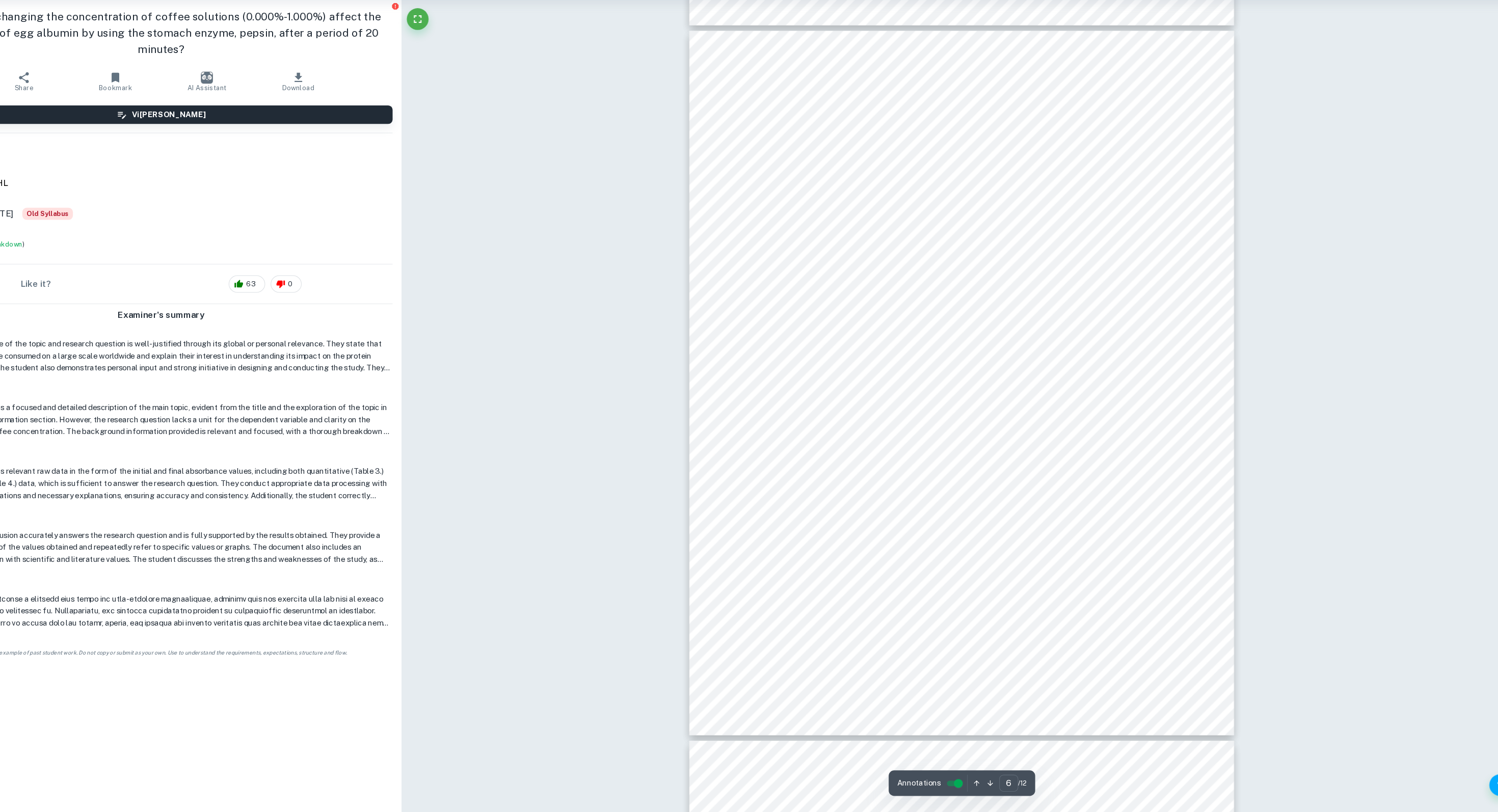
scroll to position [3383, 0]
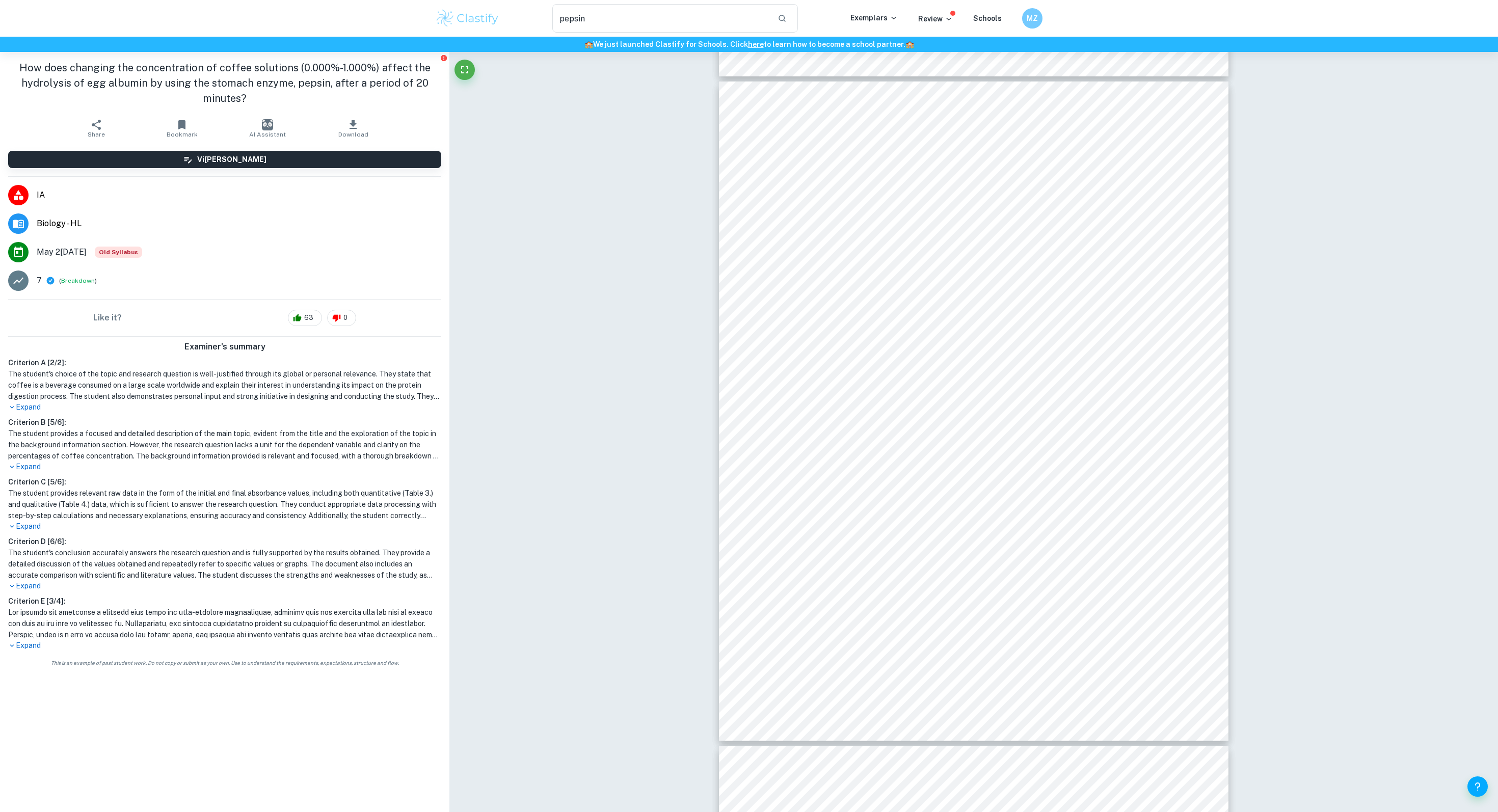
scroll to position [27, 0]
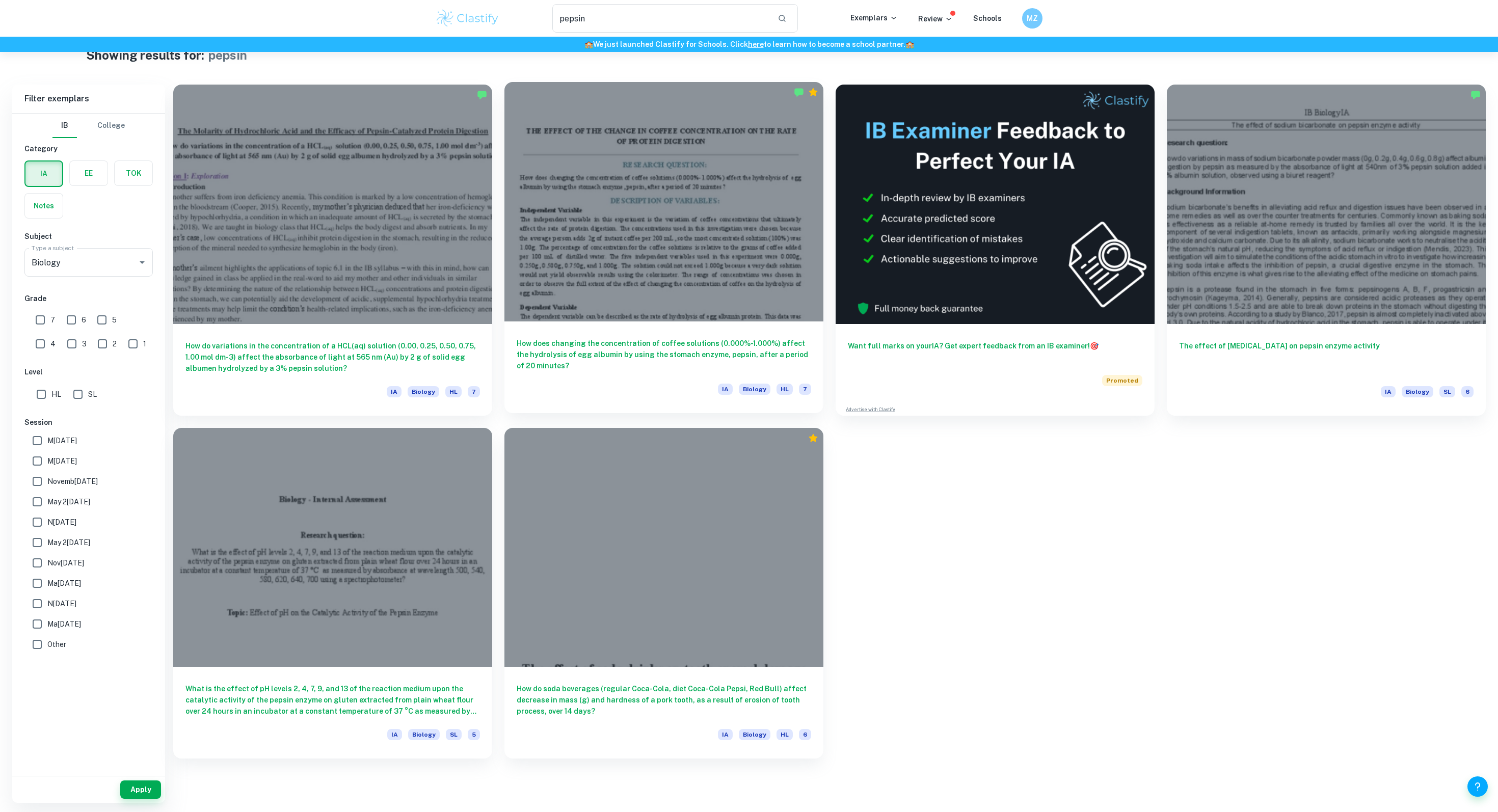
click at [745, 357] on h6 "How does changing the concentration of coffee solutions (0.000%-1.000%) affect …" at bounding box center [664, 355] width 294 height 34
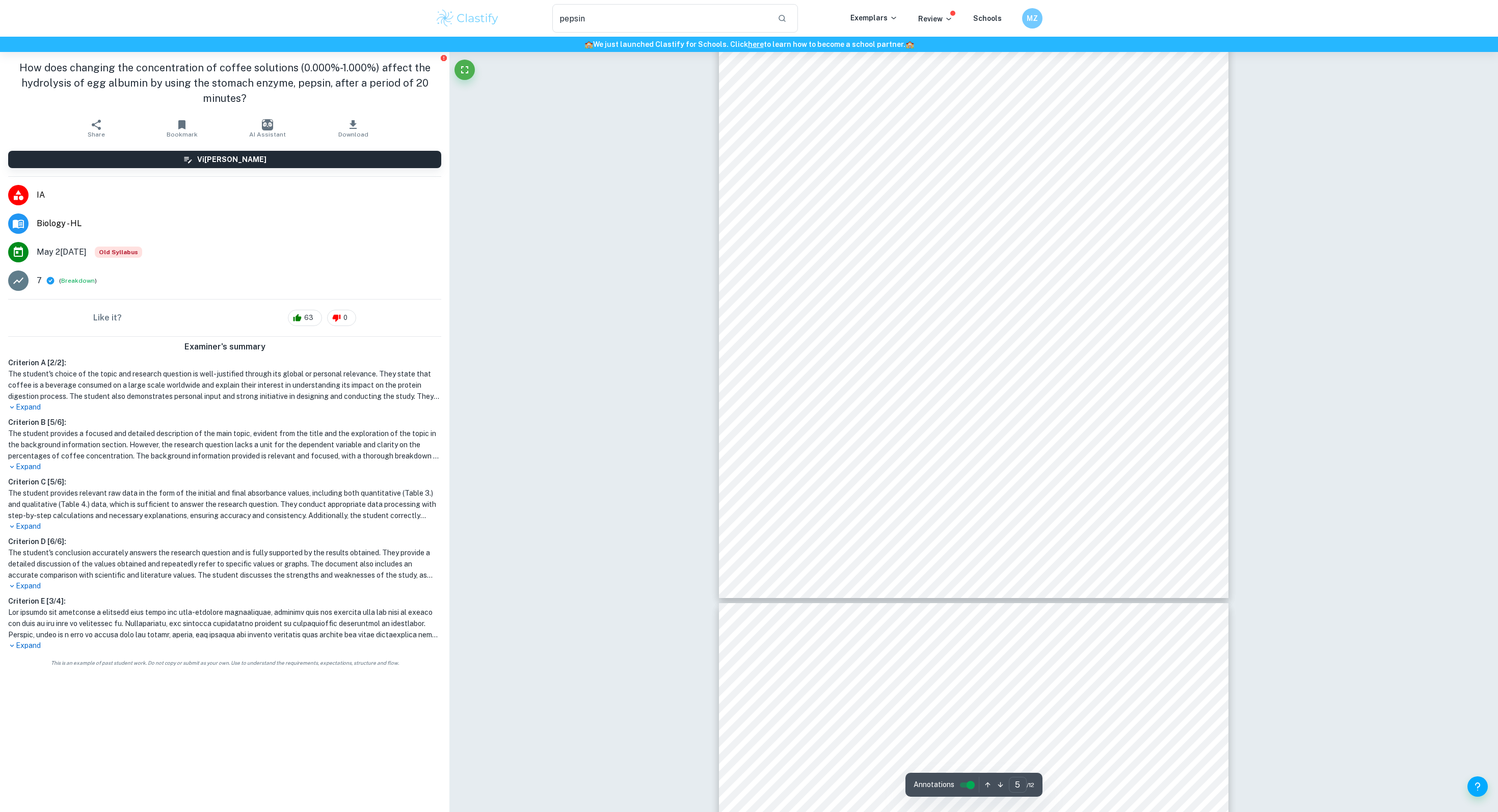
type input "6"
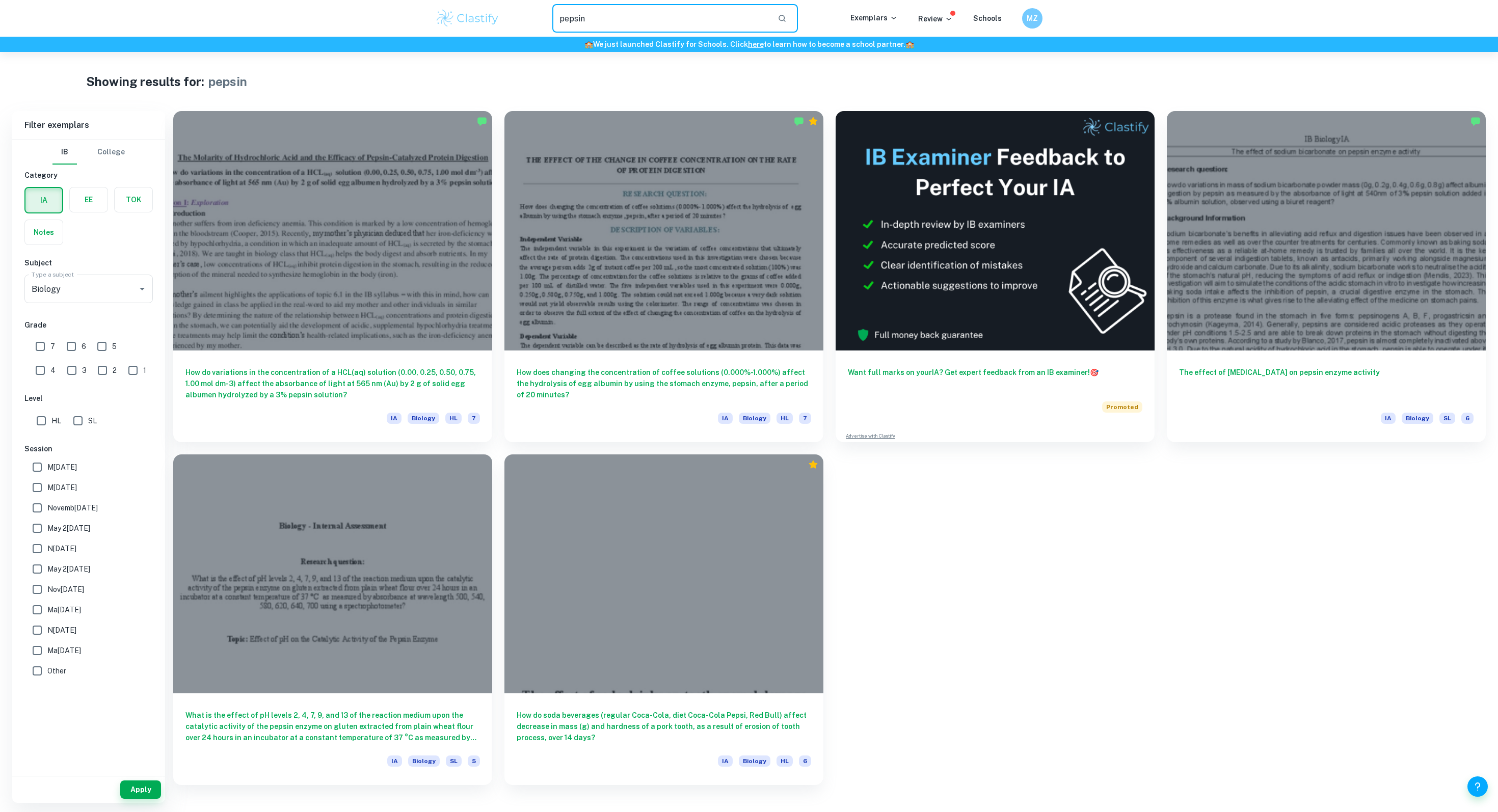
click at [570, 15] on input "pepsin" at bounding box center [661, 18] width 217 height 28
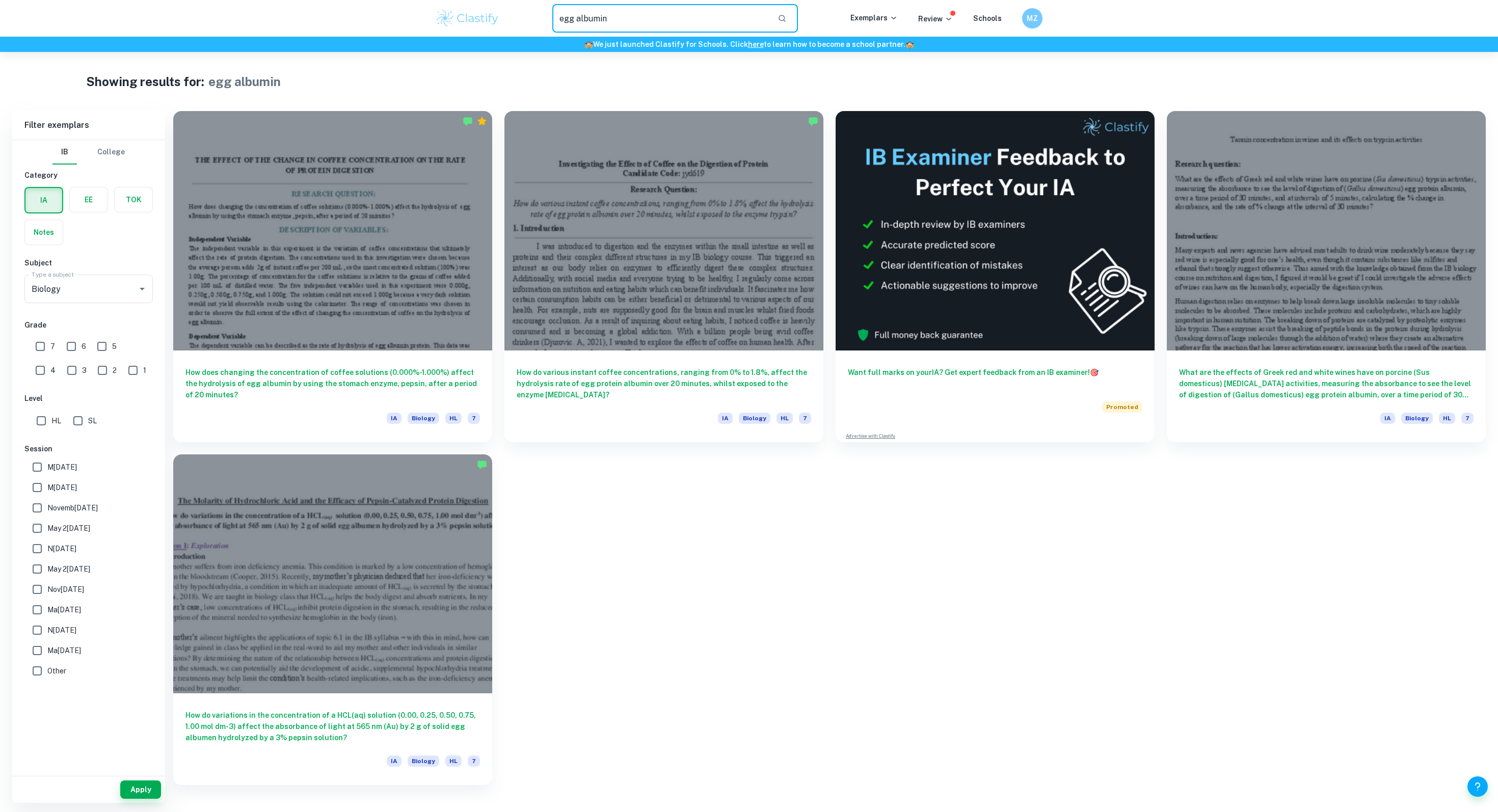
drag, startPoint x: 614, startPoint y: 16, endPoint x: 485, endPoint y: 16, distance: 129.0
click at [485, 16] on div "egg albumin ​ Exemplars Review Schools MZ" at bounding box center [749, 18] width 652 height 28
type input "p"
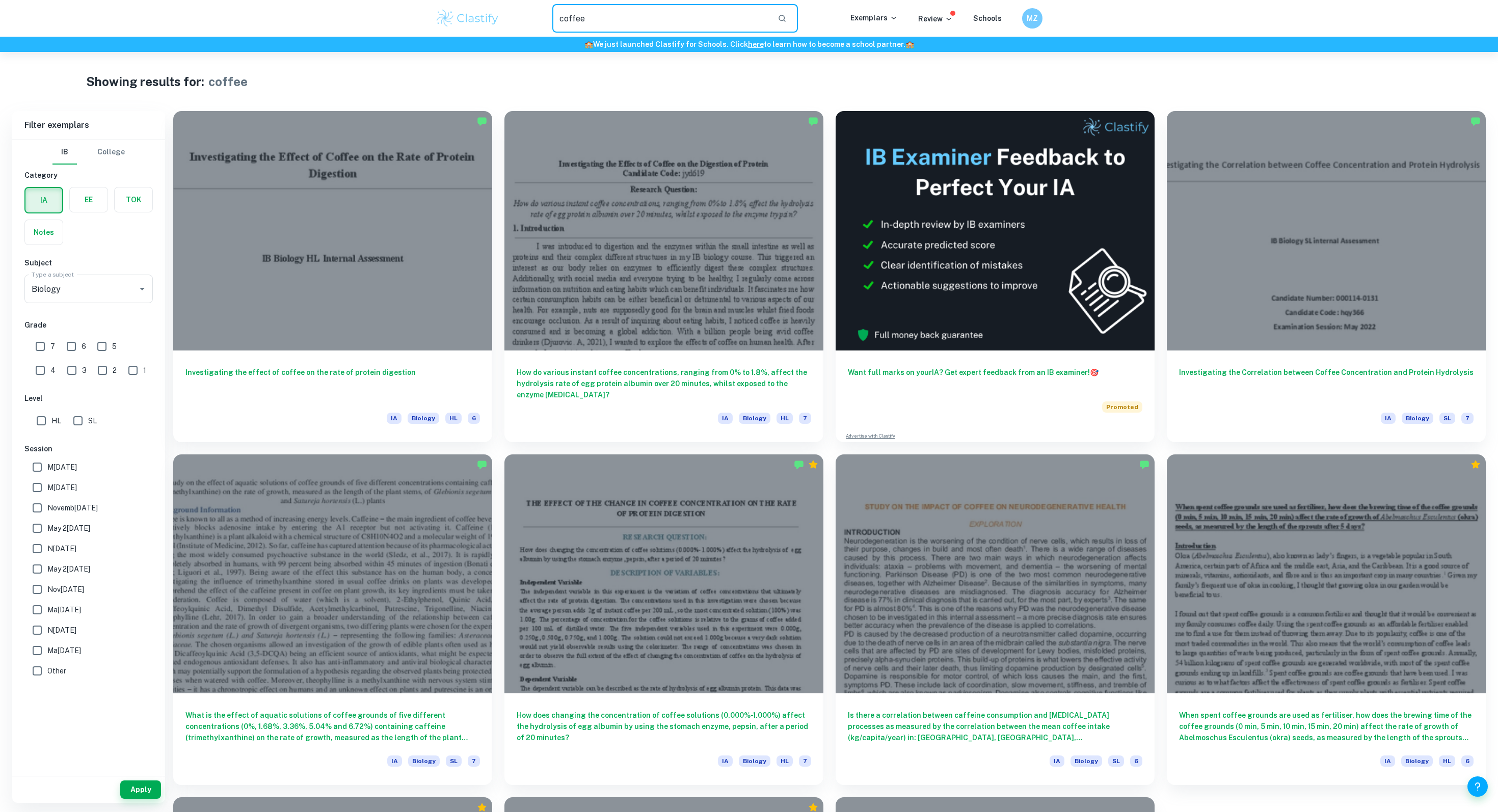
drag, startPoint x: 605, startPoint y: 19, endPoint x: 508, endPoint y: 19, distance: 97.0
click at [508, 19] on div "coffee ​" at bounding box center [675, 18] width 351 height 28
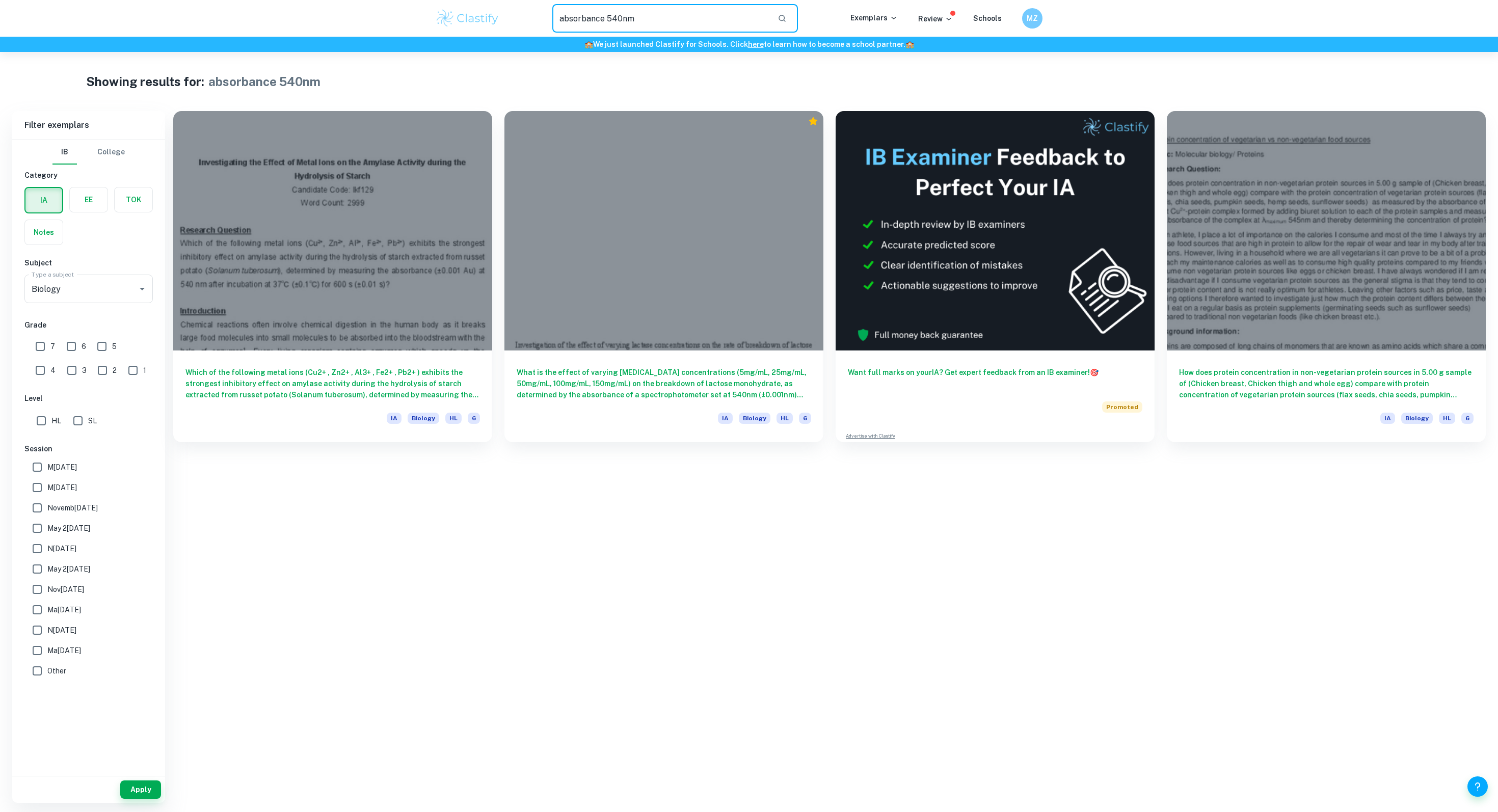
drag, startPoint x: 644, startPoint y: 17, endPoint x: 525, endPoint y: 15, distance: 119.0
click at [525, 15] on div "absorbance 540nm ​" at bounding box center [675, 18] width 351 height 28
type input "p"
type input "protein"
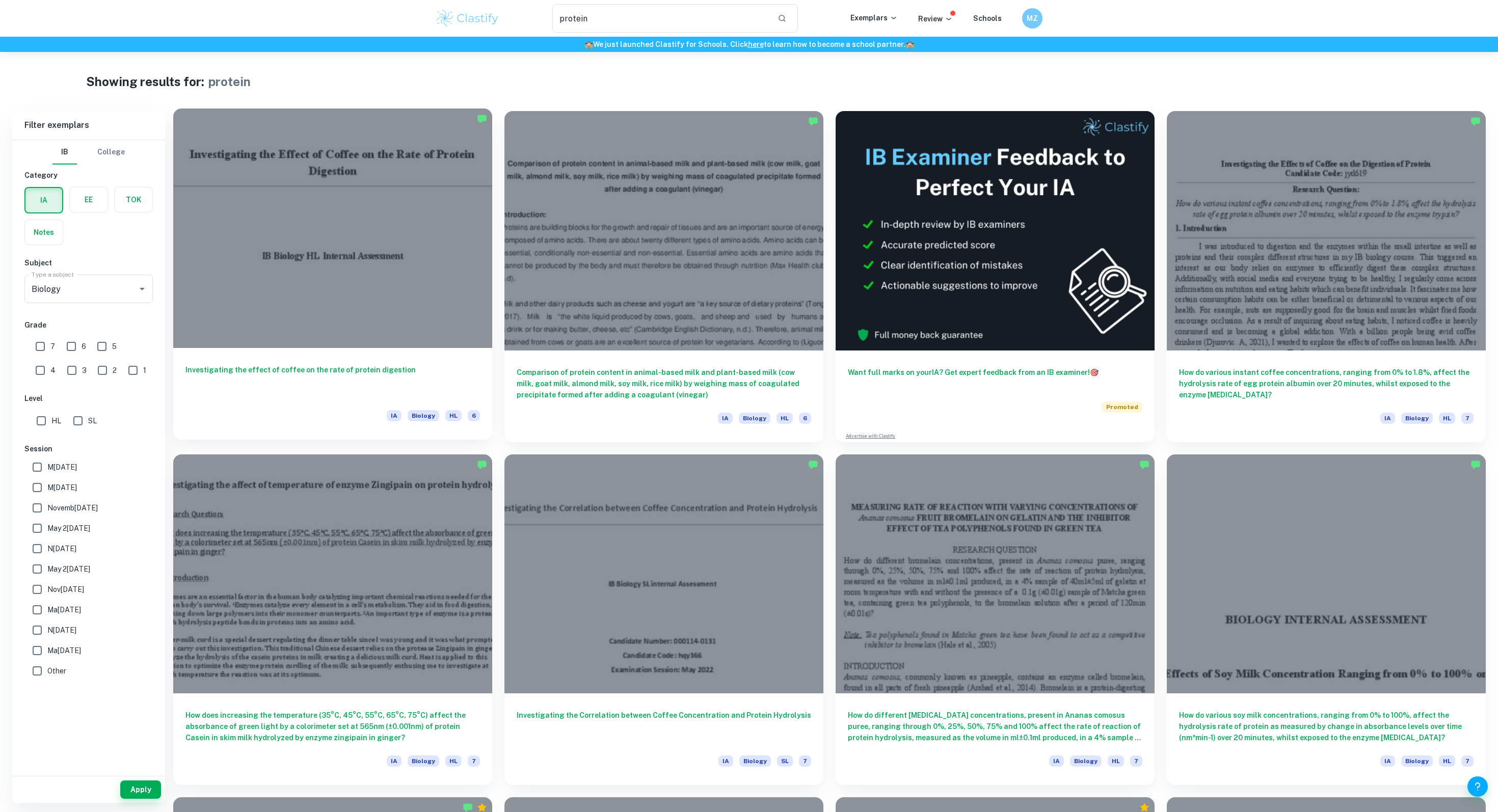
click at [327, 385] on h6 "Investigating the effect of coffee on the rate of protein digestion" at bounding box center [333, 381] width 294 height 34
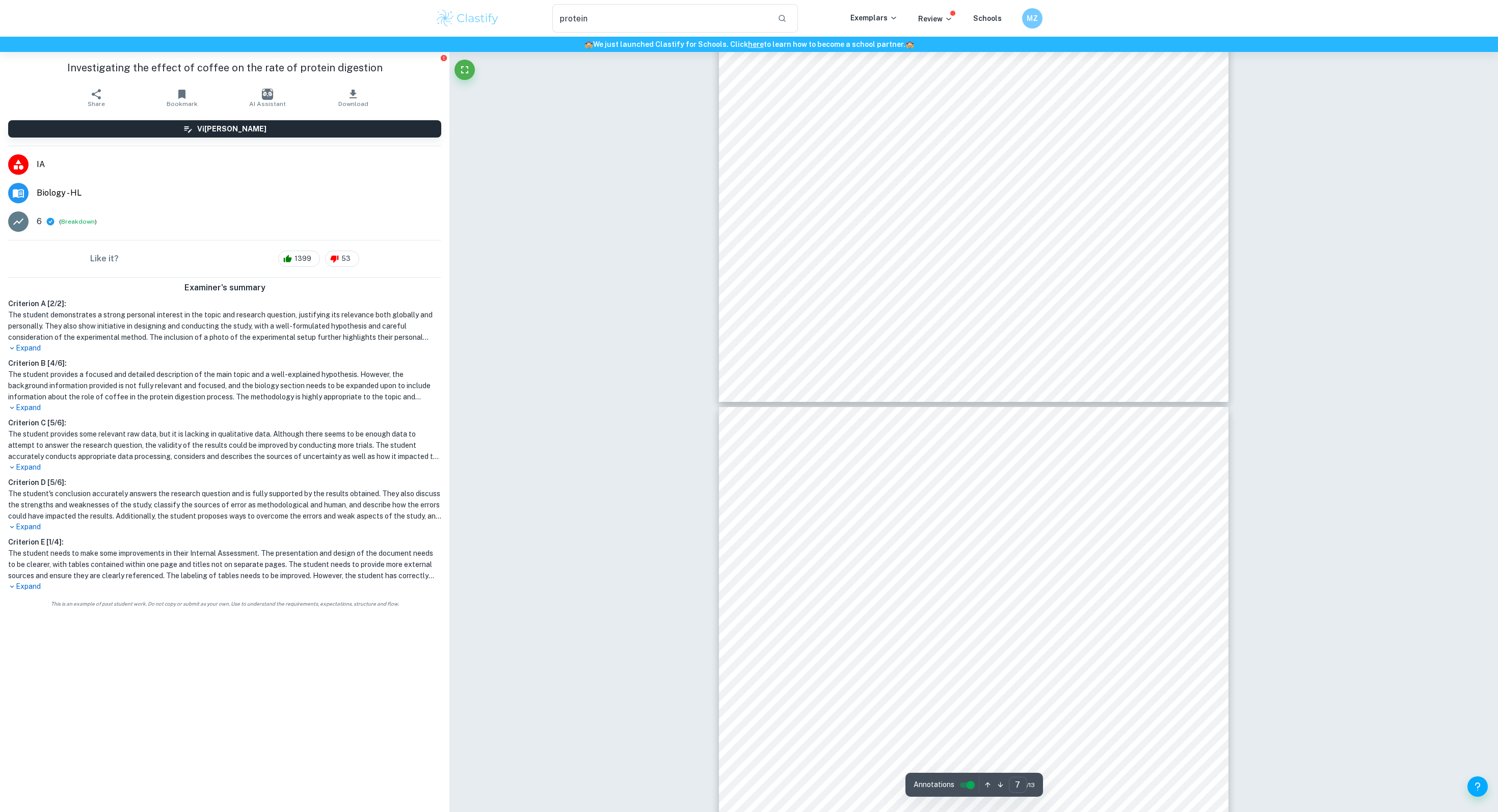
type input "8"
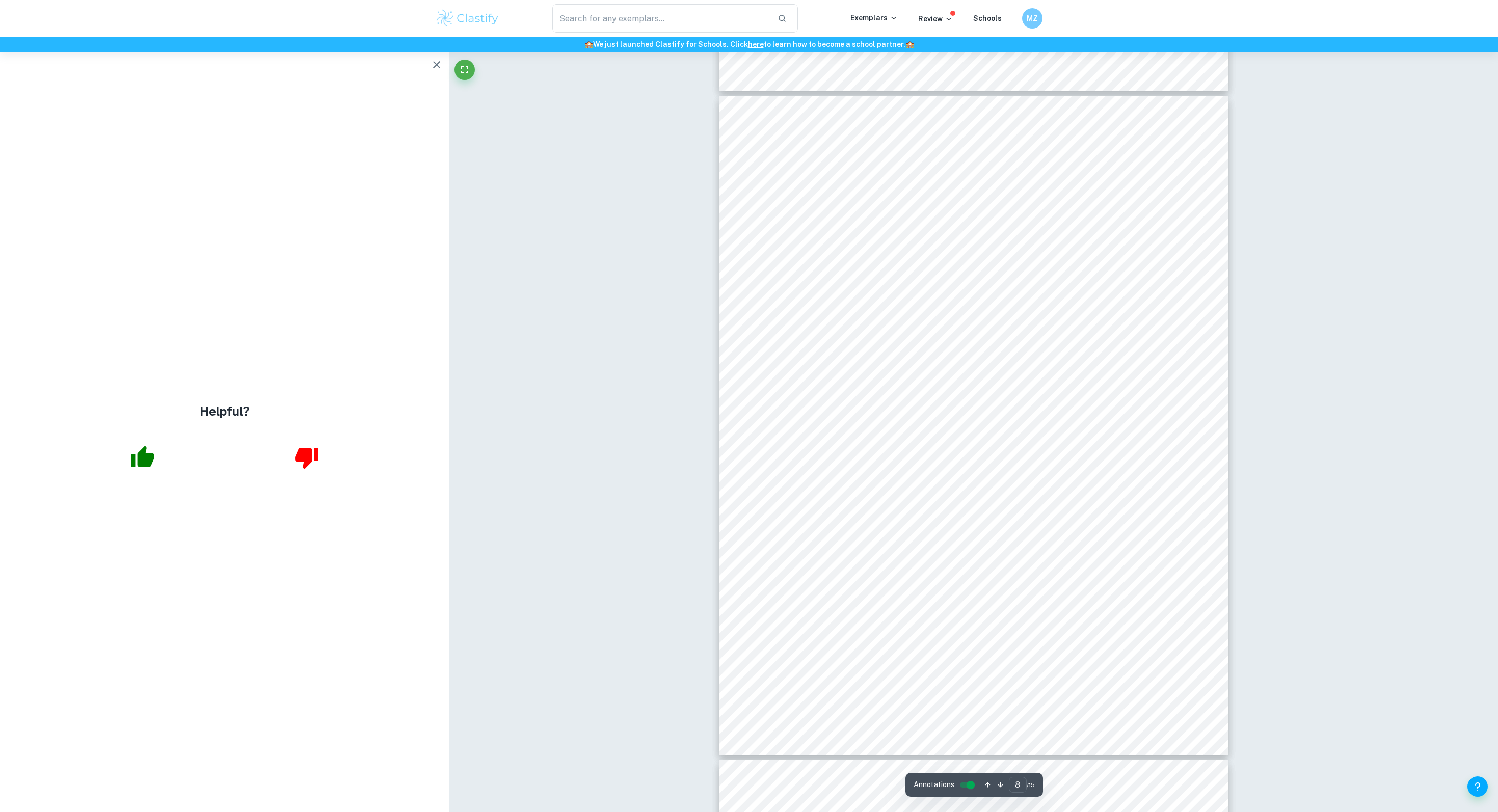
scroll to position [4706, 0]
click at [434, 67] on icon "button" at bounding box center [436, 65] width 12 height 12
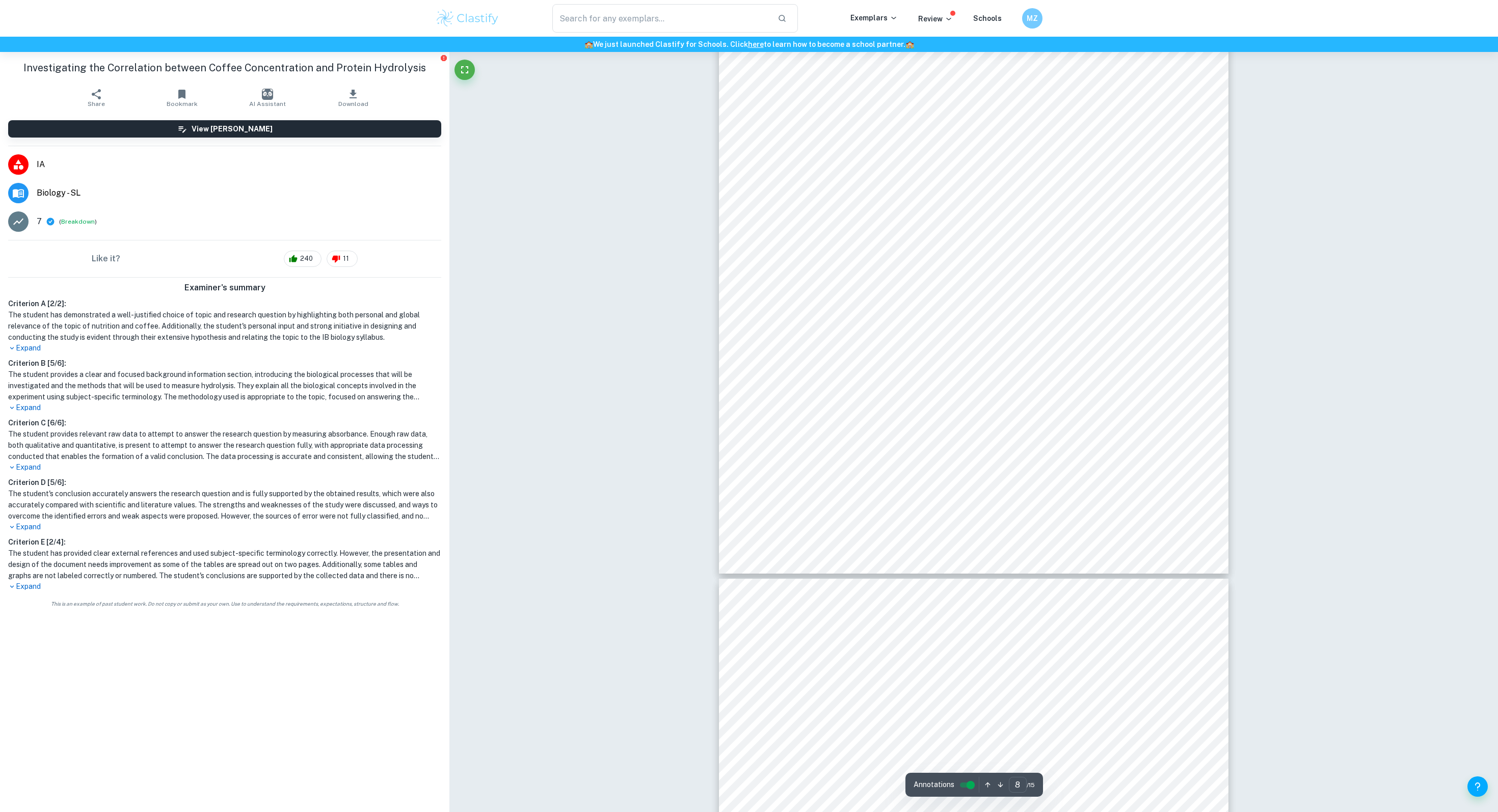
type input "9"
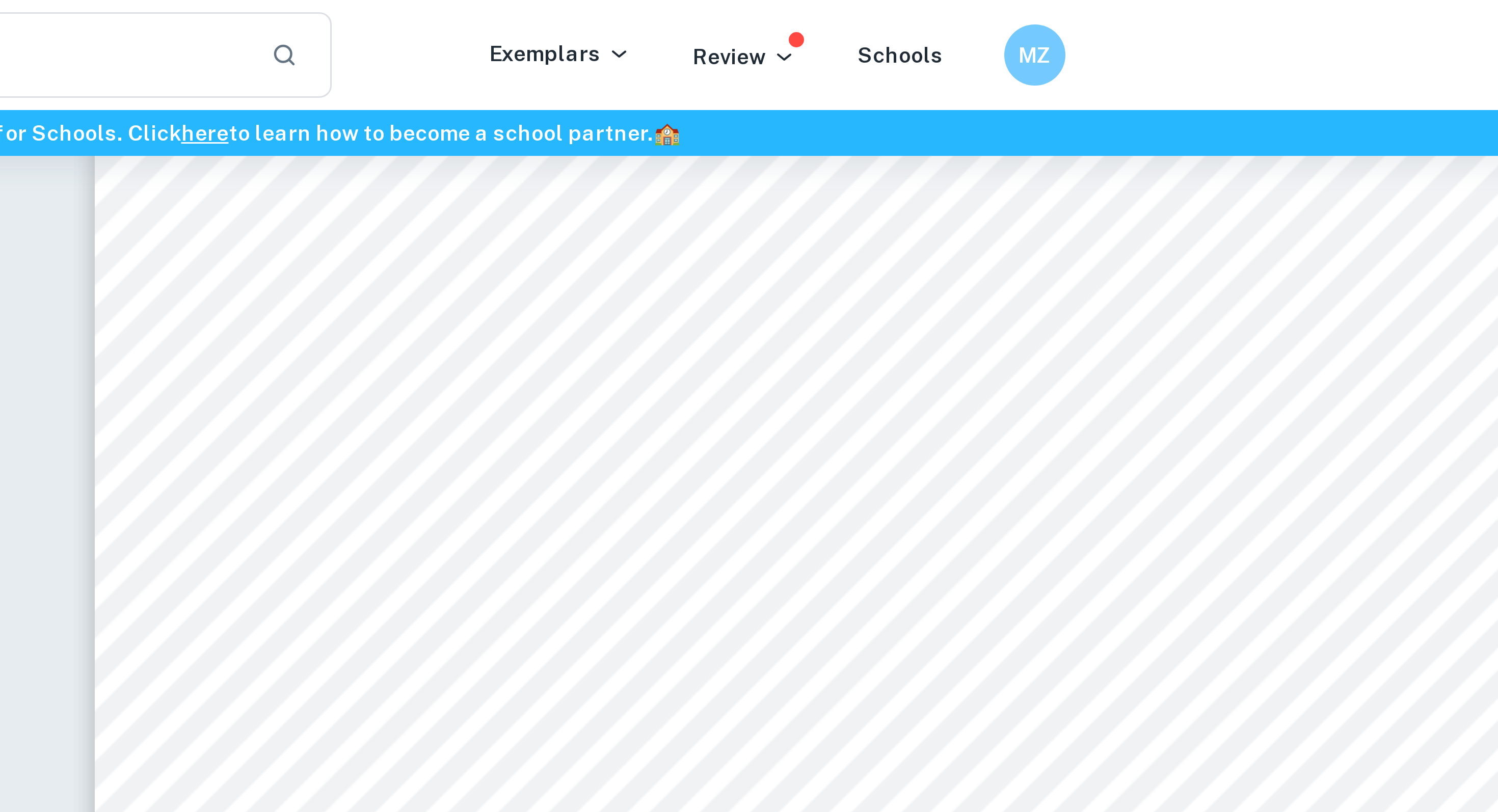
scroll to position [5515, 0]
